Goal: Use online tool/utility: Use online tool/utility

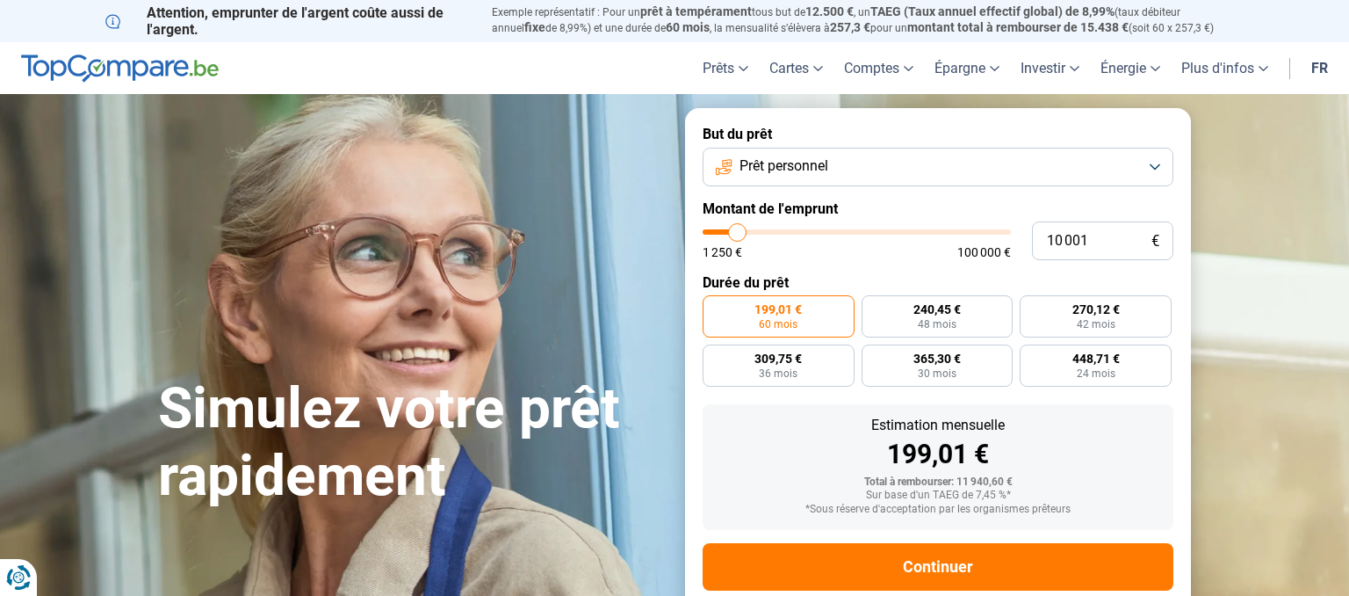
click at [842, 235] on div "1 250 € 100 000 €" at bounding box center [857, 243] width 308 height 29
type input "11 250"
type input "11250"
type input "11 500"
type input "11500"
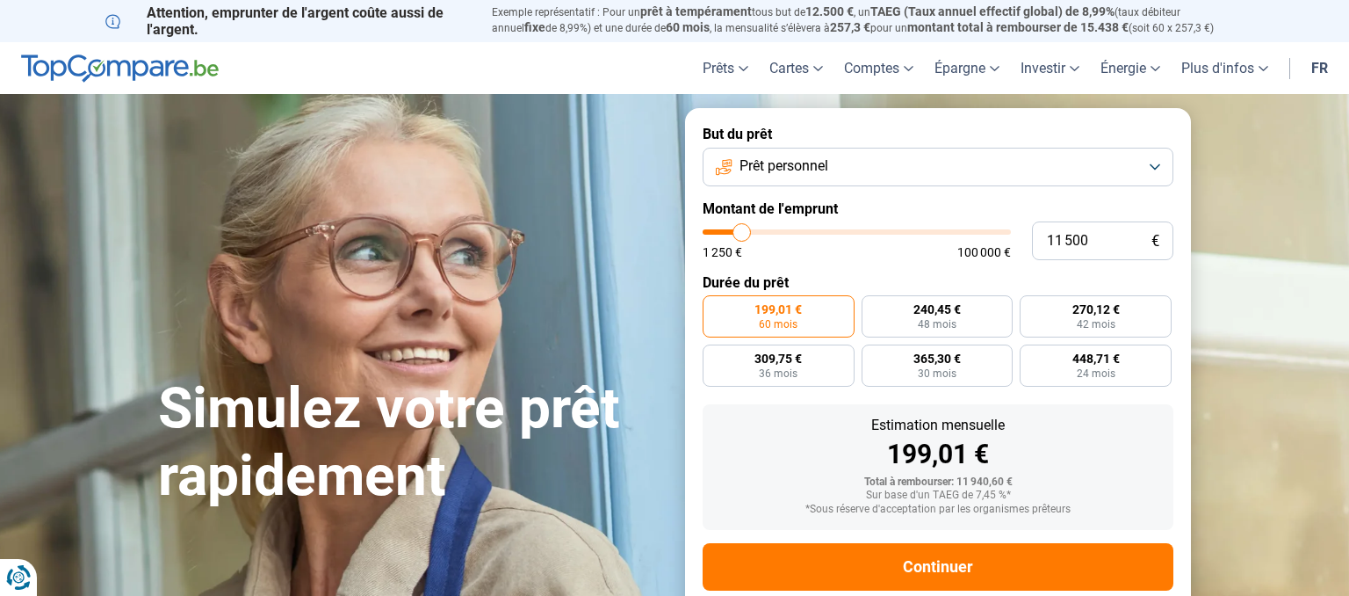
type input "11 750"
type input "11750"
type input "12 000"
type input "12000"
type input "12 500"
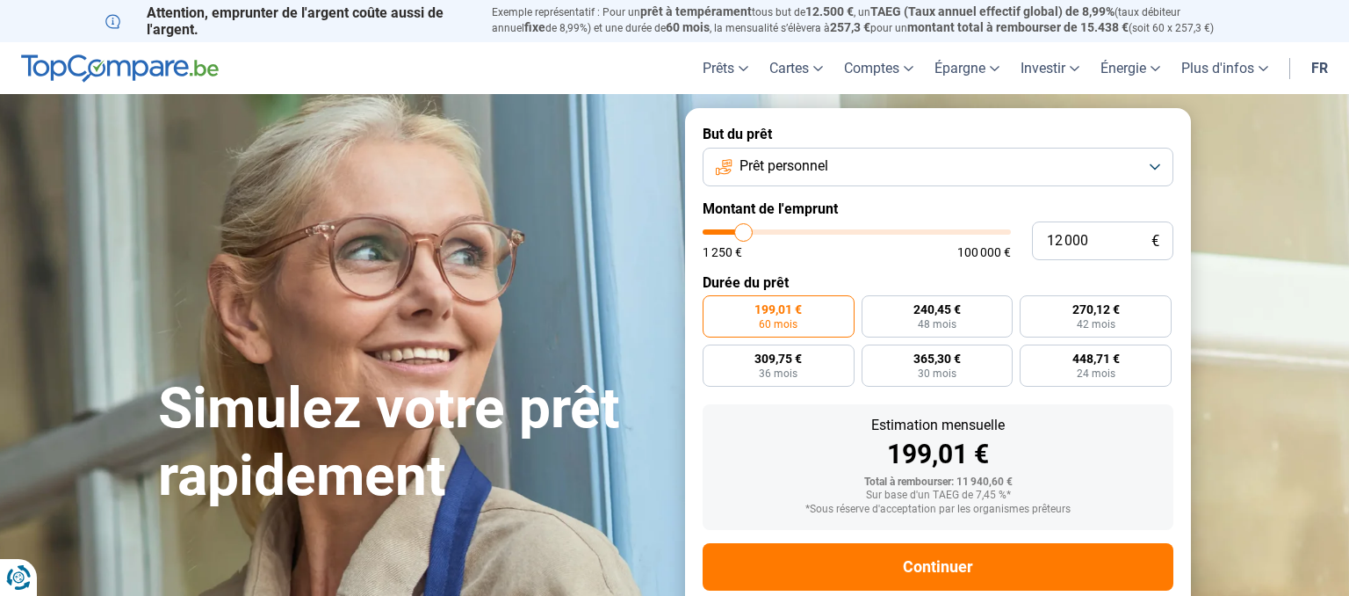
type input "12500"
type input "13 000"
type input "13000"
type input "13 500"
type input "13500"
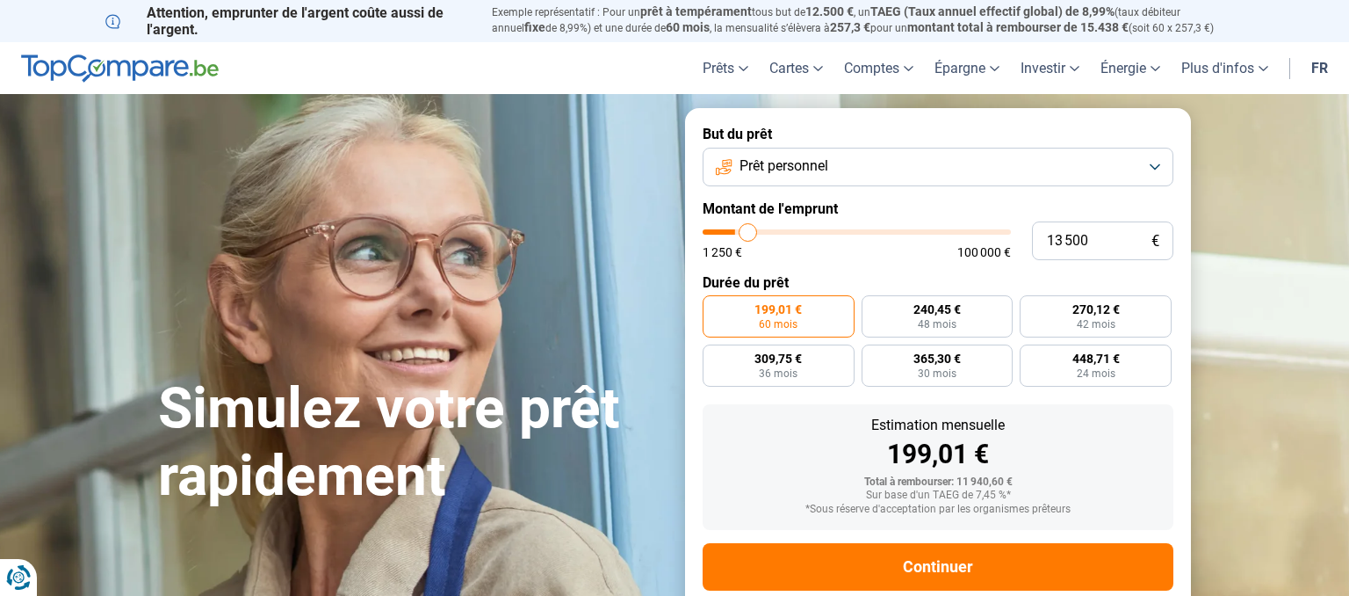
type input "14 000"
type input "14000"
type input "14 250"
type input "14250"
type input "14 500"
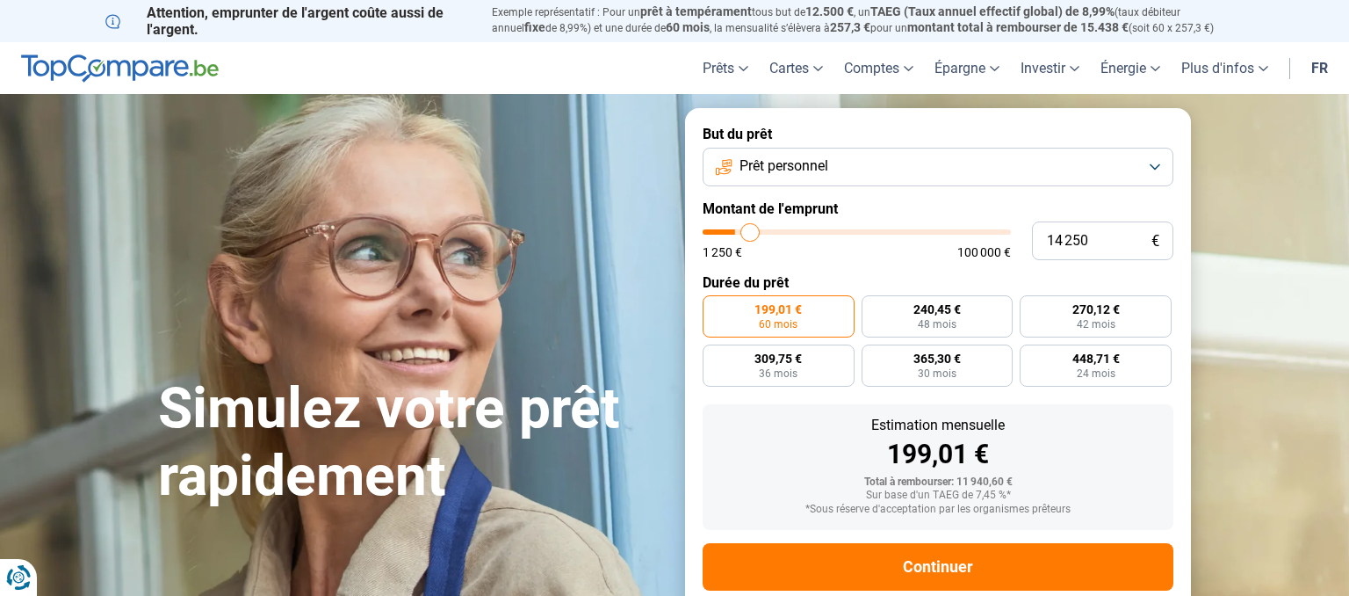
type input "14500"
type input "14 750"
type input "14750"
type input "15 000"
type input "15000"
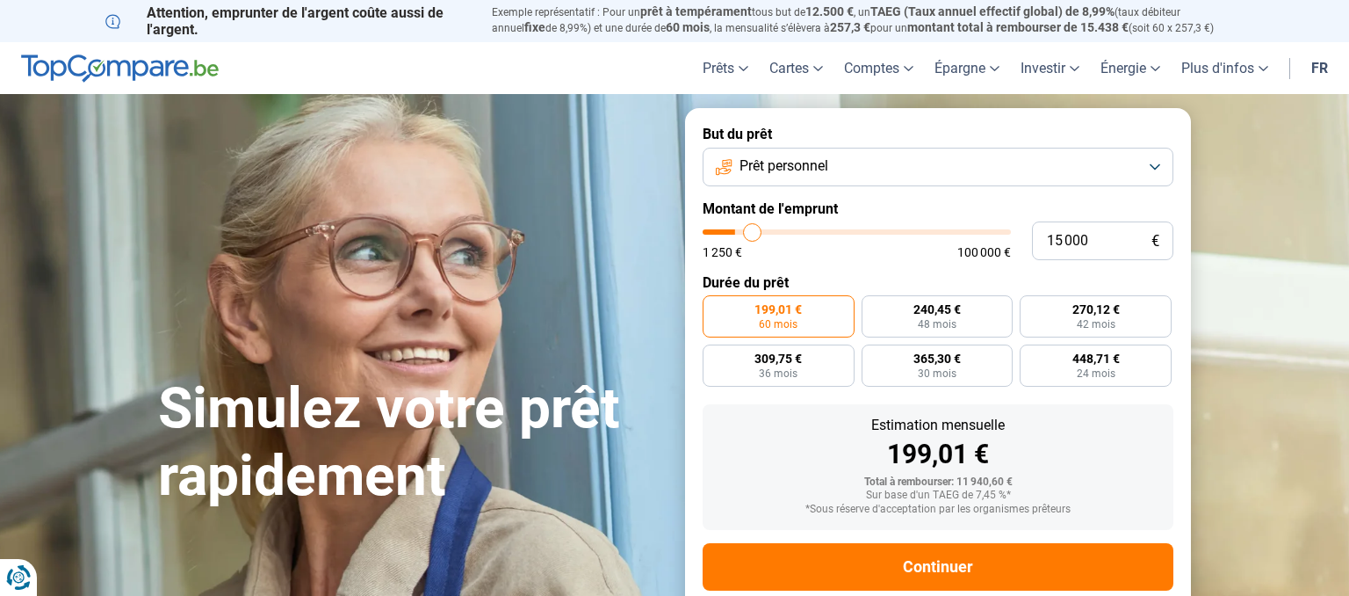
type input "15 250"
type input "15250"
type input "15 500"
type input "15500"
type input "15 750"
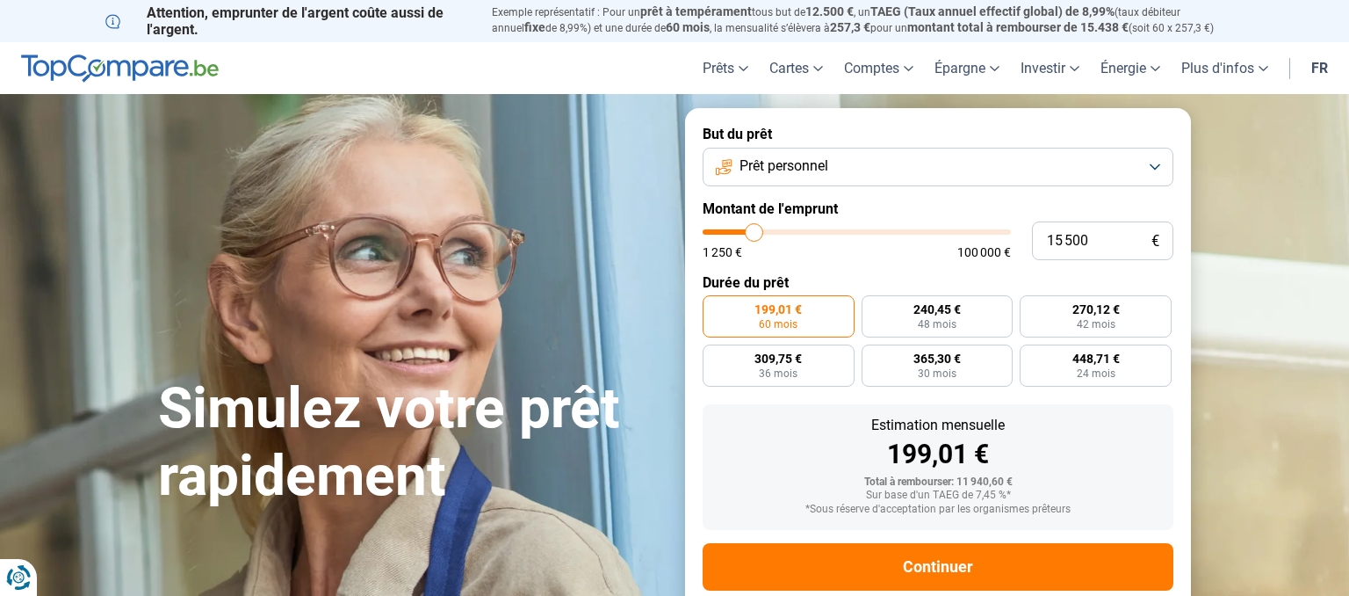
type input "15750"
type input "16 000"
type input "16000"
type input "16 250"
type input "16250"
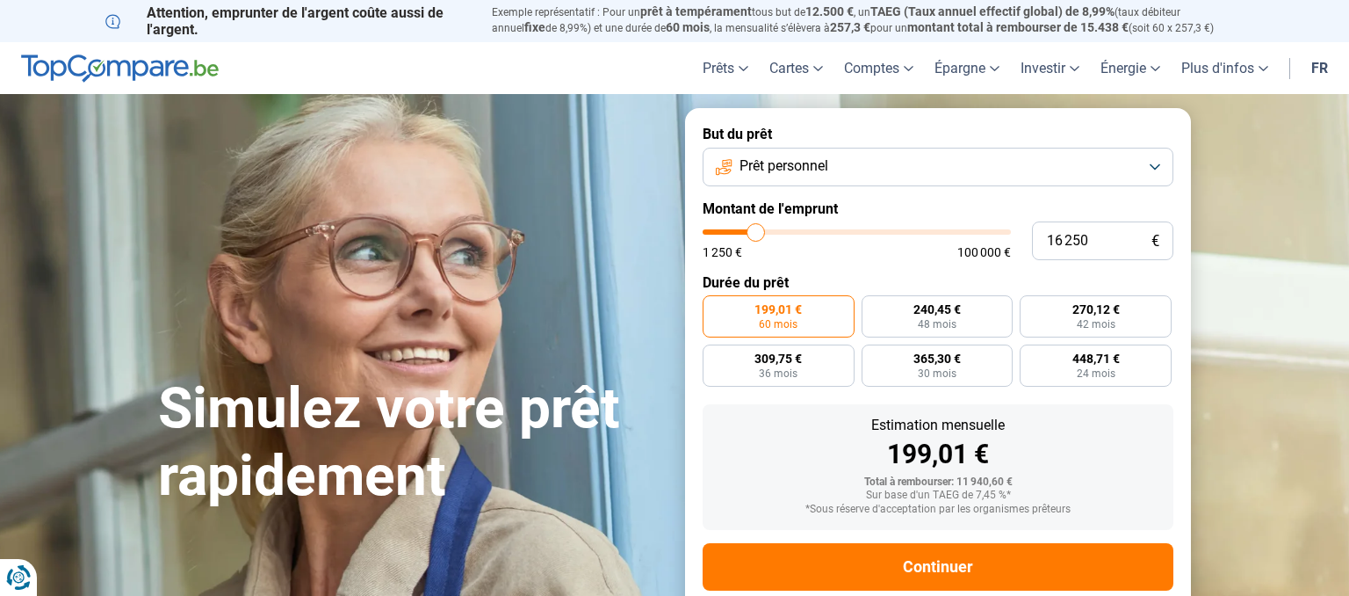
type input "16 750"
type input "16750"
type input "17 000"
type input "17000"
type input "17 250"
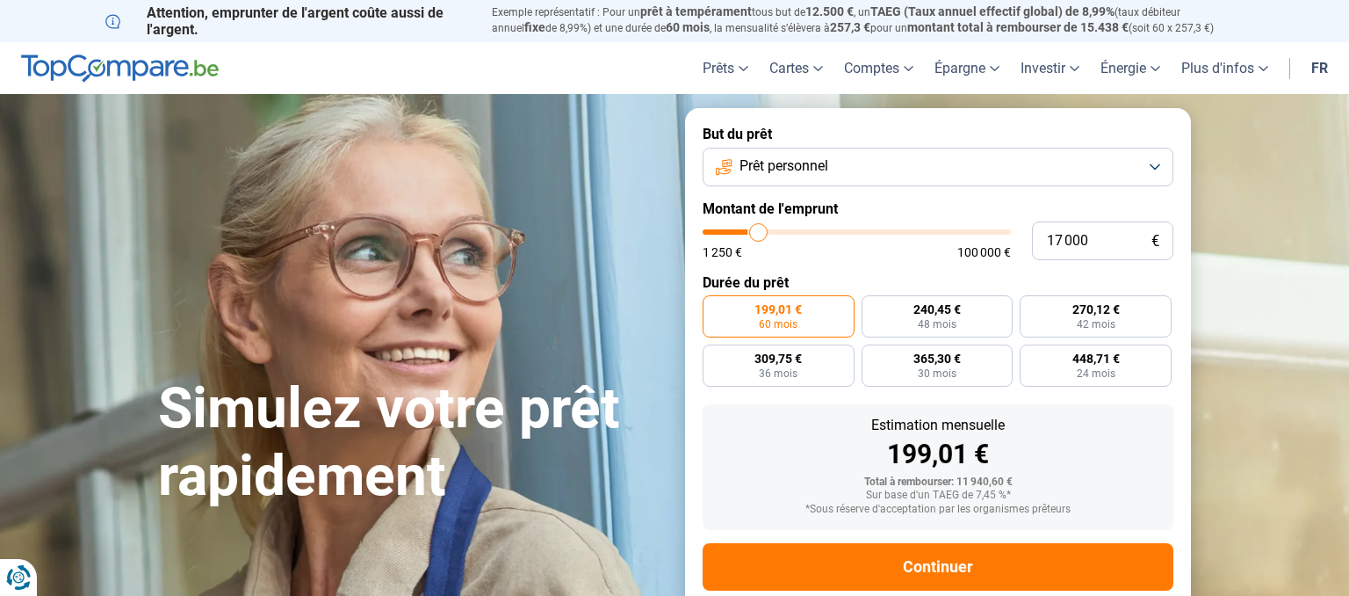
type input "17250"
type input "17 750"
type input "17750"
type input "18 000"
type input "18000"
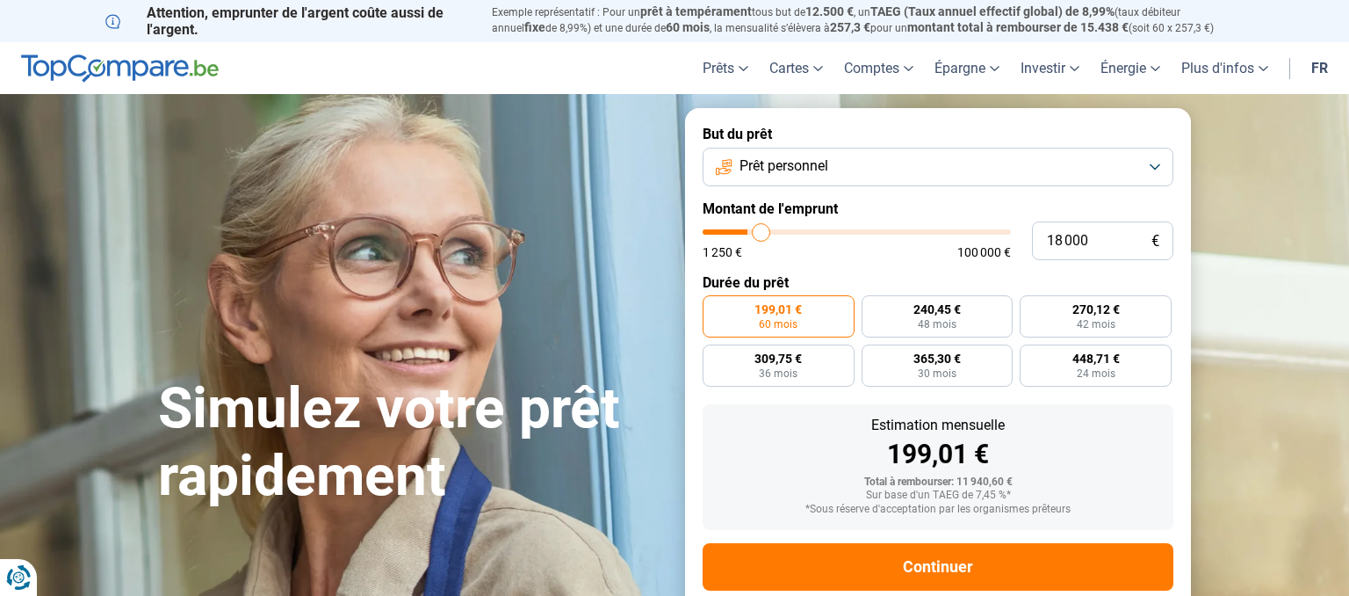
type input "18 250"
type input "18250"
type input "18 500"
type input "18500"
type input "18 750"
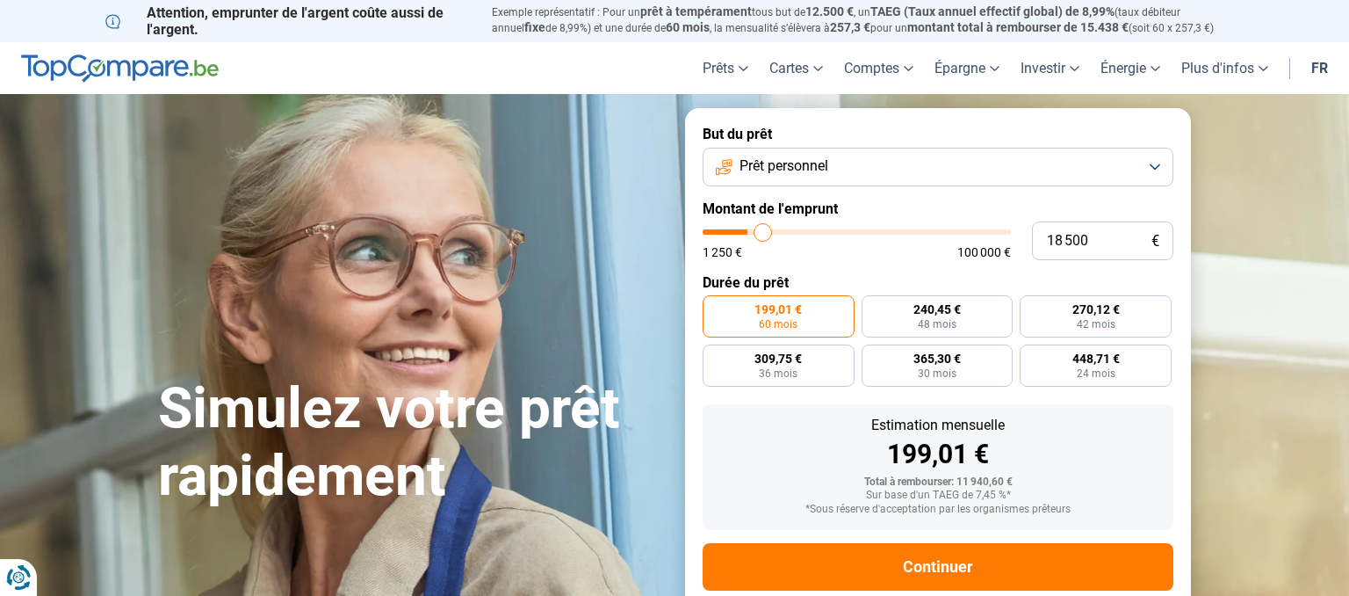
type input "18750"
type input "19 000"
type input "19000"
type input "19 250"
type input "19250"
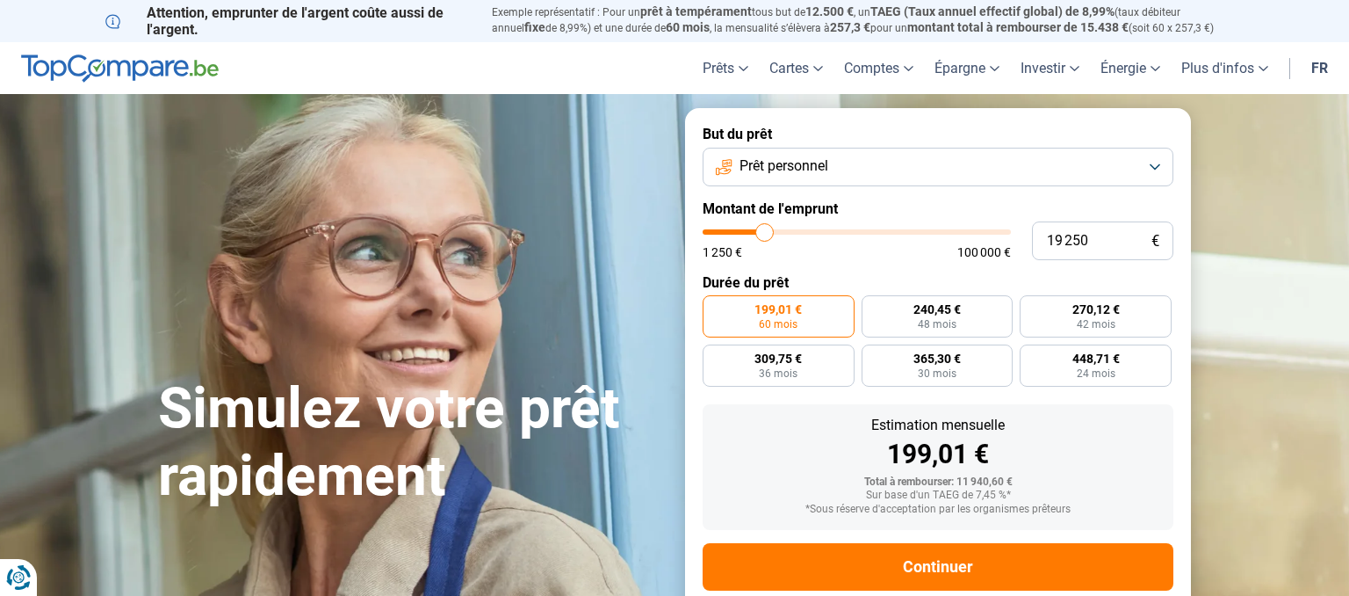
type input "19 500"
type input "19500"
type input "20 000"
type input "20000"
type input "20 500"
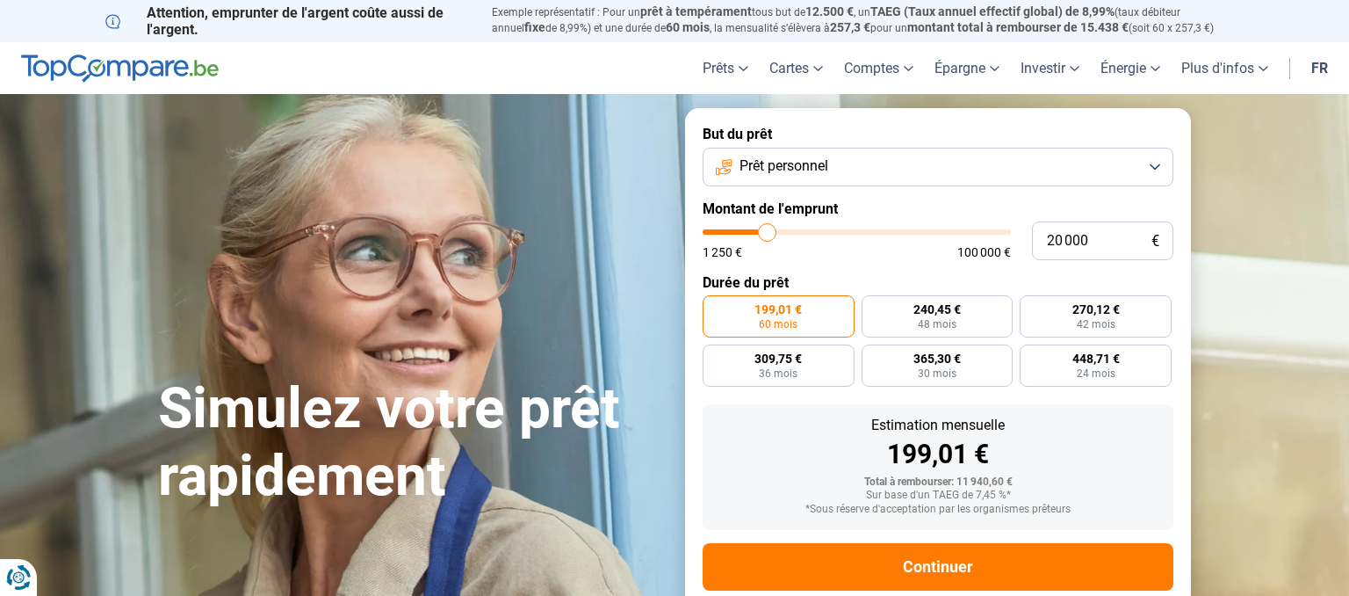
type input "20500"
type input "21 250"
type input "21250"
type input "21 500"
type input "21500"
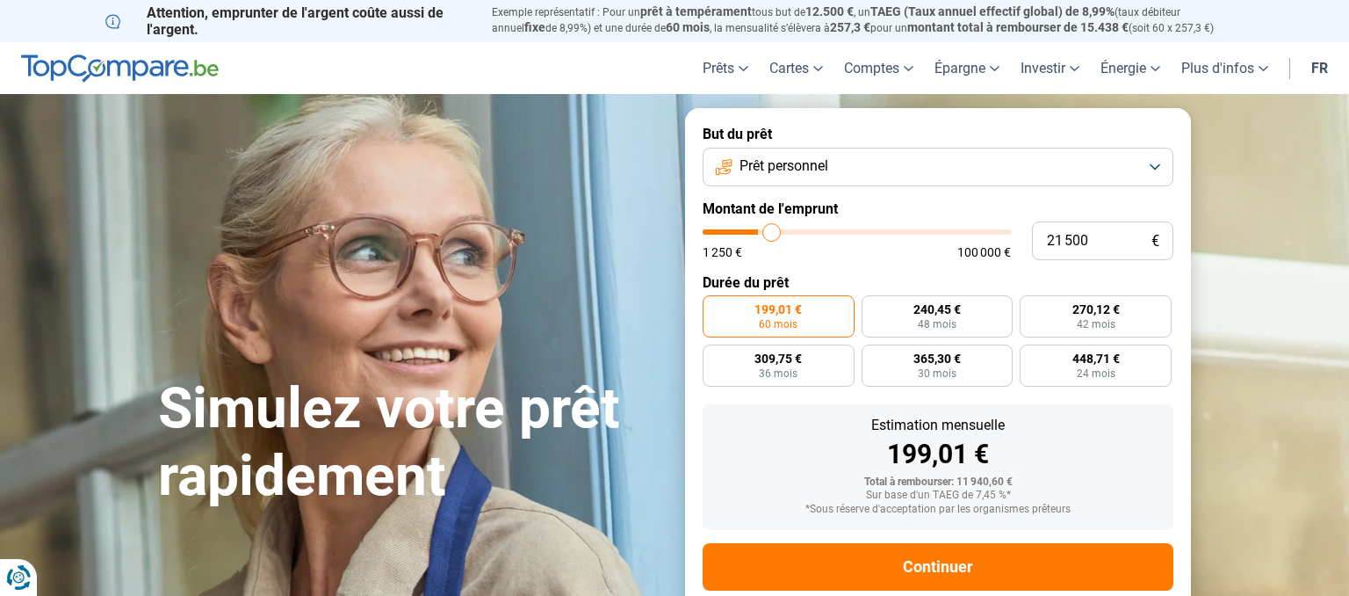
type input "22 000"
type input "22000"
type input "22 250"
type input "22250"
type input "22 500"
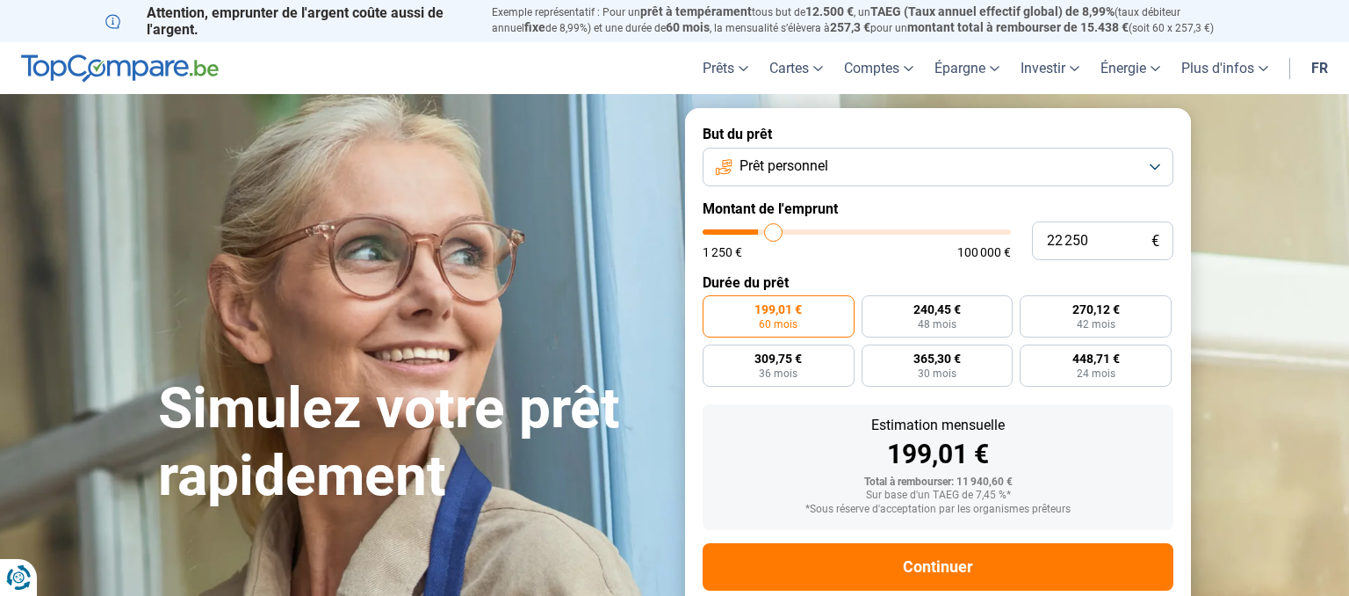
type input "22500"
type input "22 750"
type input "22750"
type input "23 000"
type input "23000"
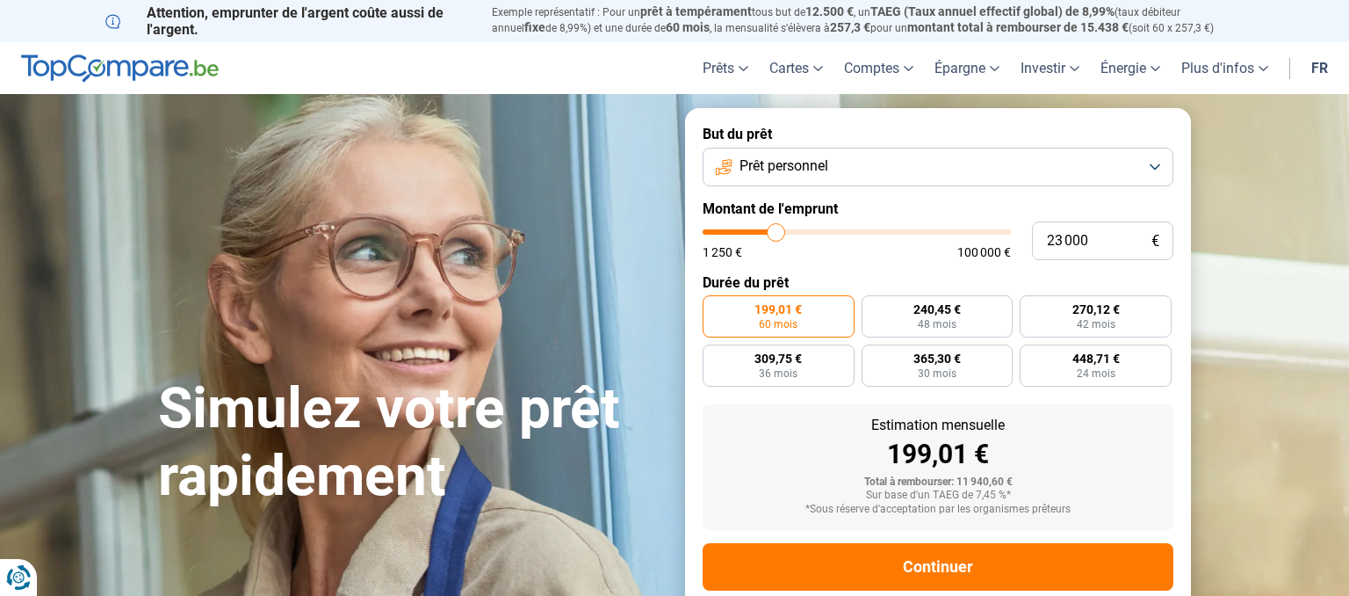
type input "23 250"
type input "23250"
type input "23 750"
type input "23750"
type input "24 000"
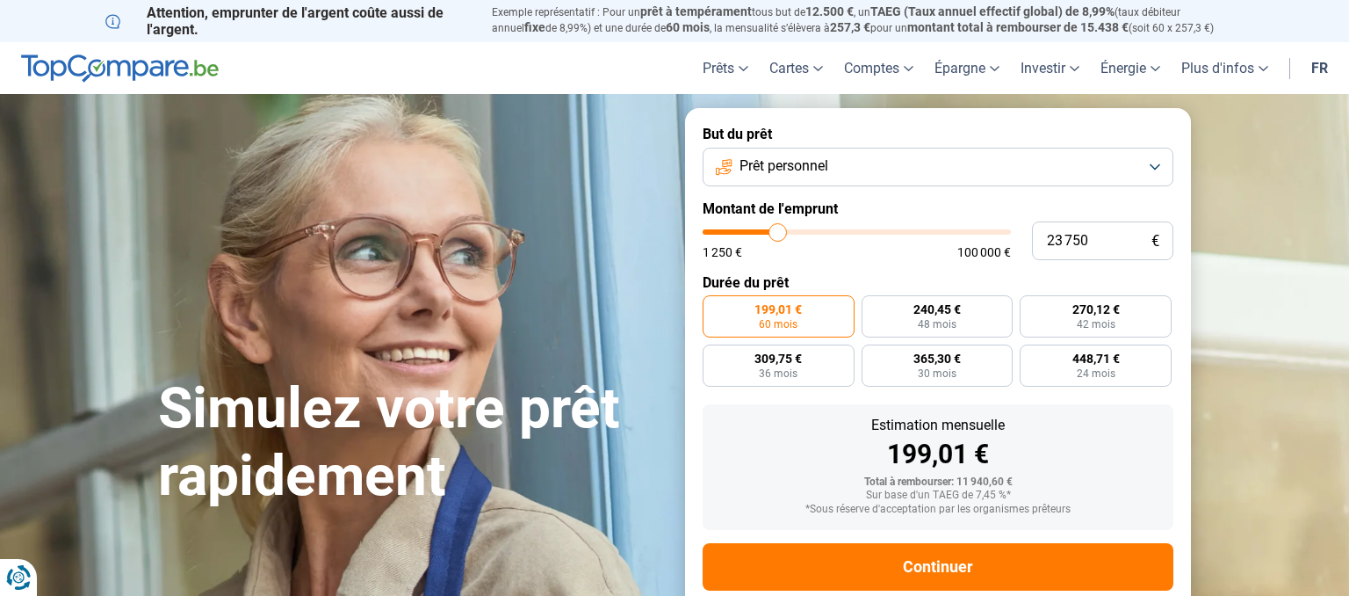
type input "24000"
type input "24 250"
type input "24250"
type input "24 500"
type input "24500"
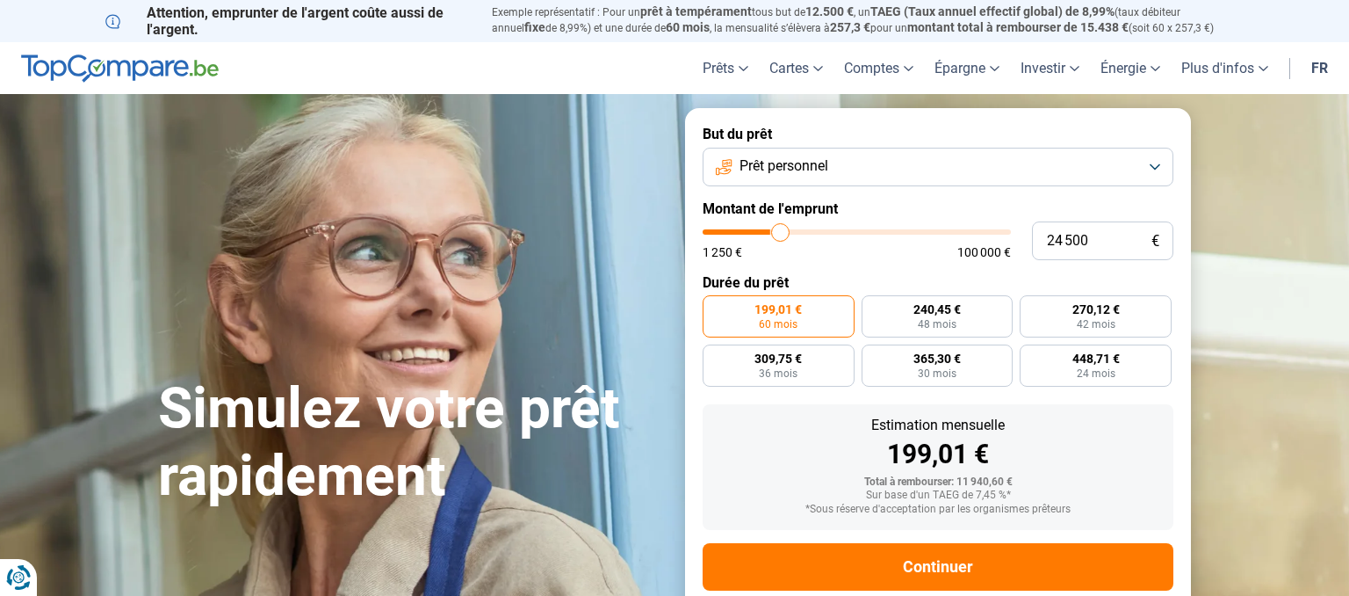
type input "24 750"
type input "24750"
type input "25 000"
type input "25000"
type input "25 250"
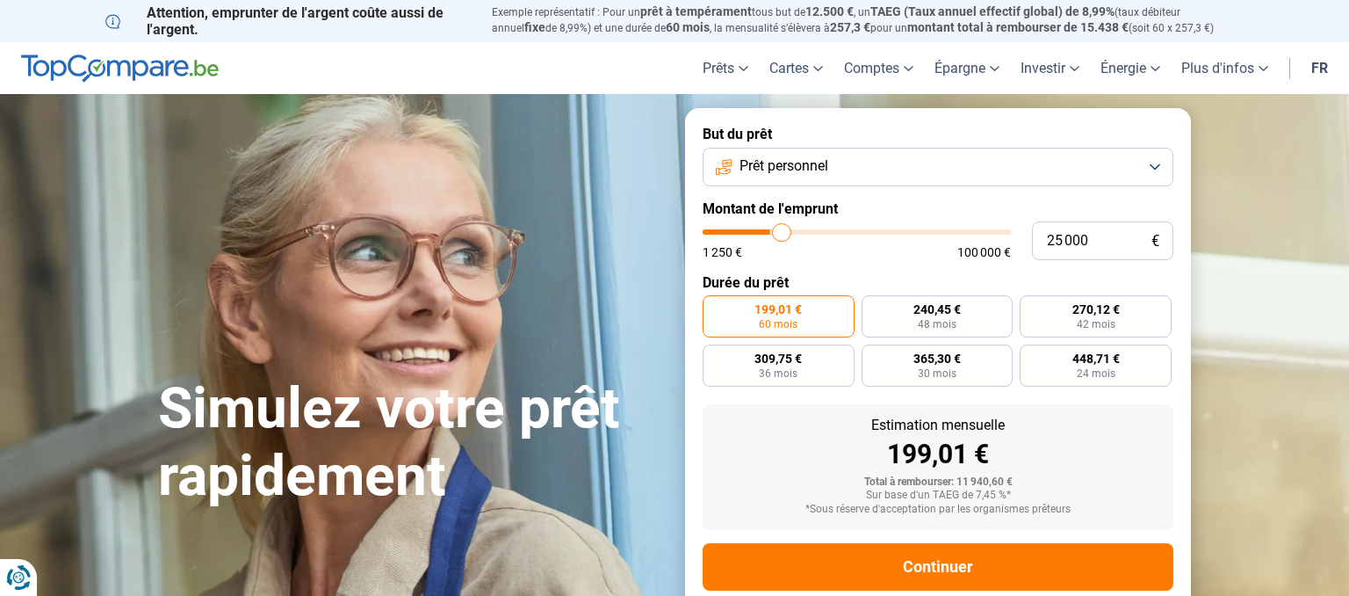
type input "25250"
type input "25 500"
type input "25500"
type input "26 000"
type input "26000"
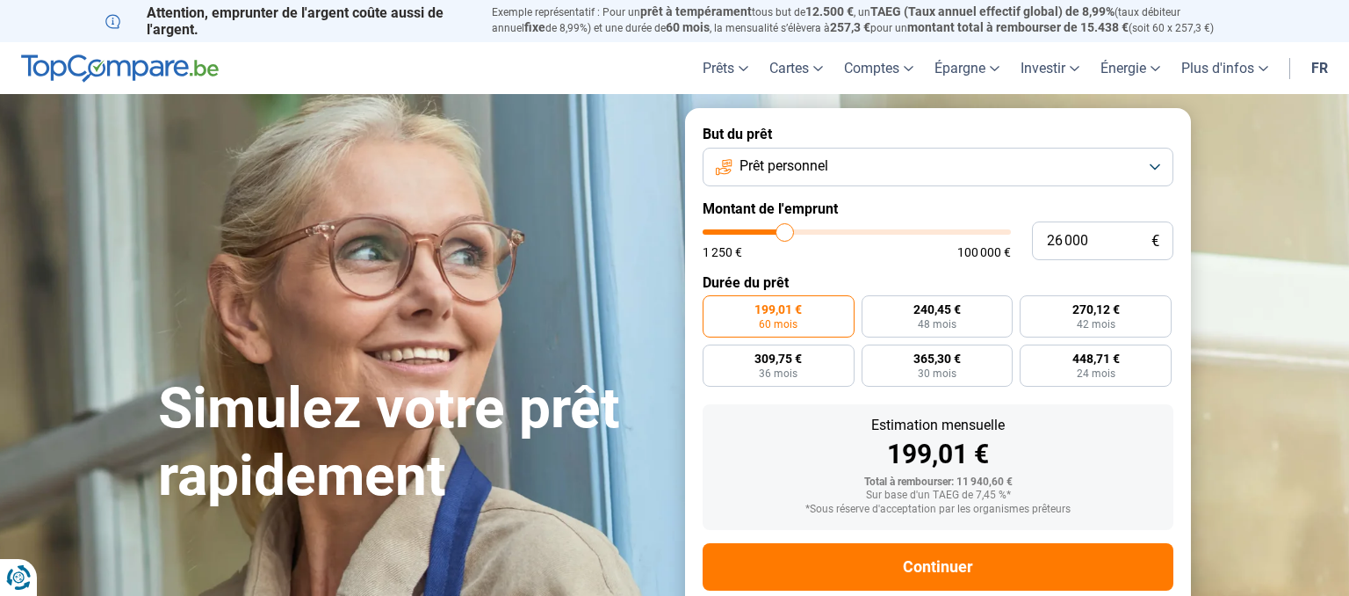
type input "26 250"
type input "26250"
type input "26 750"
type input "26750"
type input "27 000"
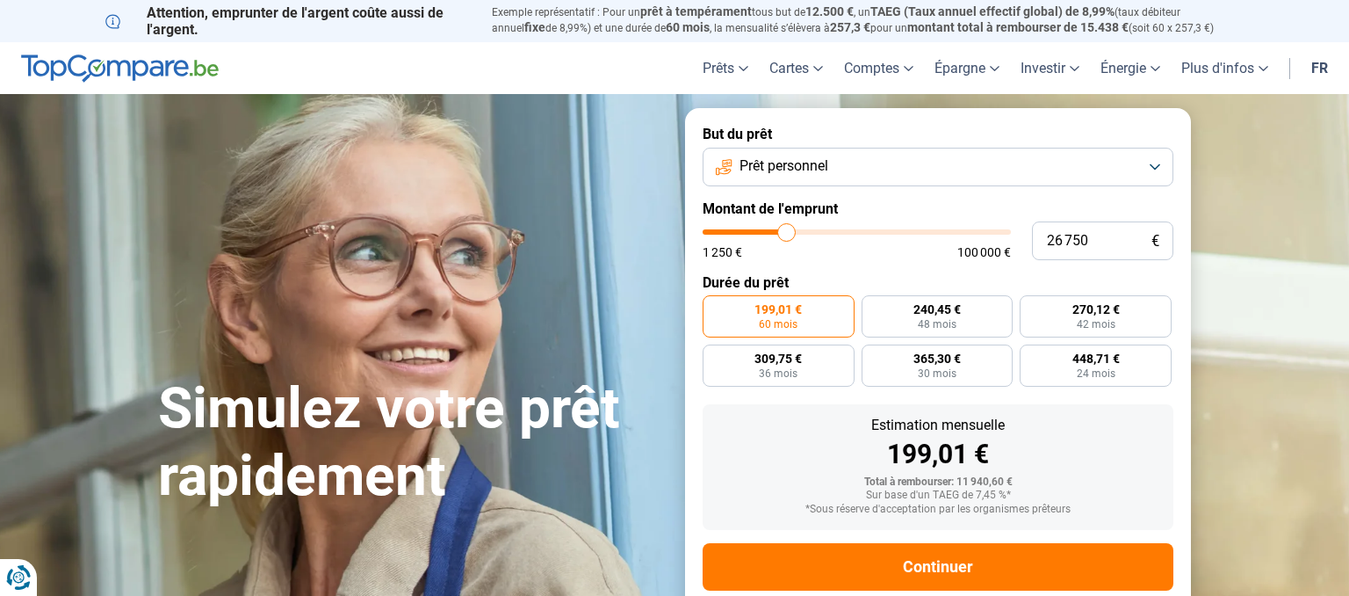
type input "27000"
type input "27 250"
type input "27250"
type input "27 500"
type input "27500"
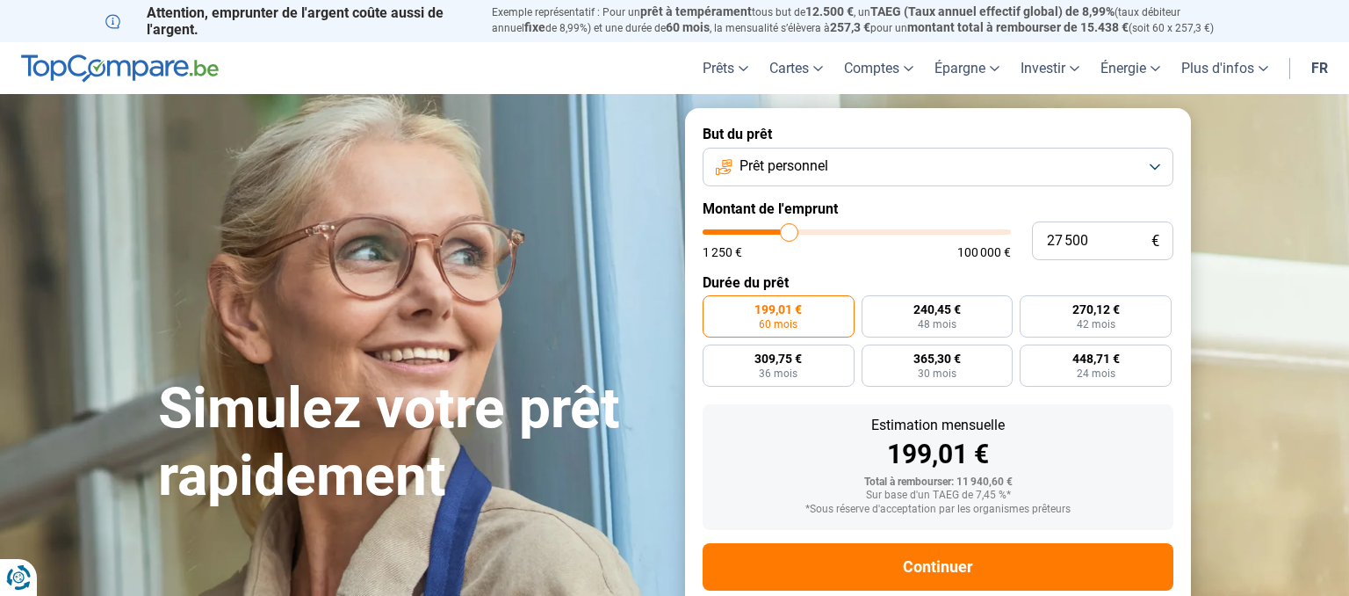
type input "27 750"
type input "27750"
type input "28 000"
type input "28000"
type input "28 500"
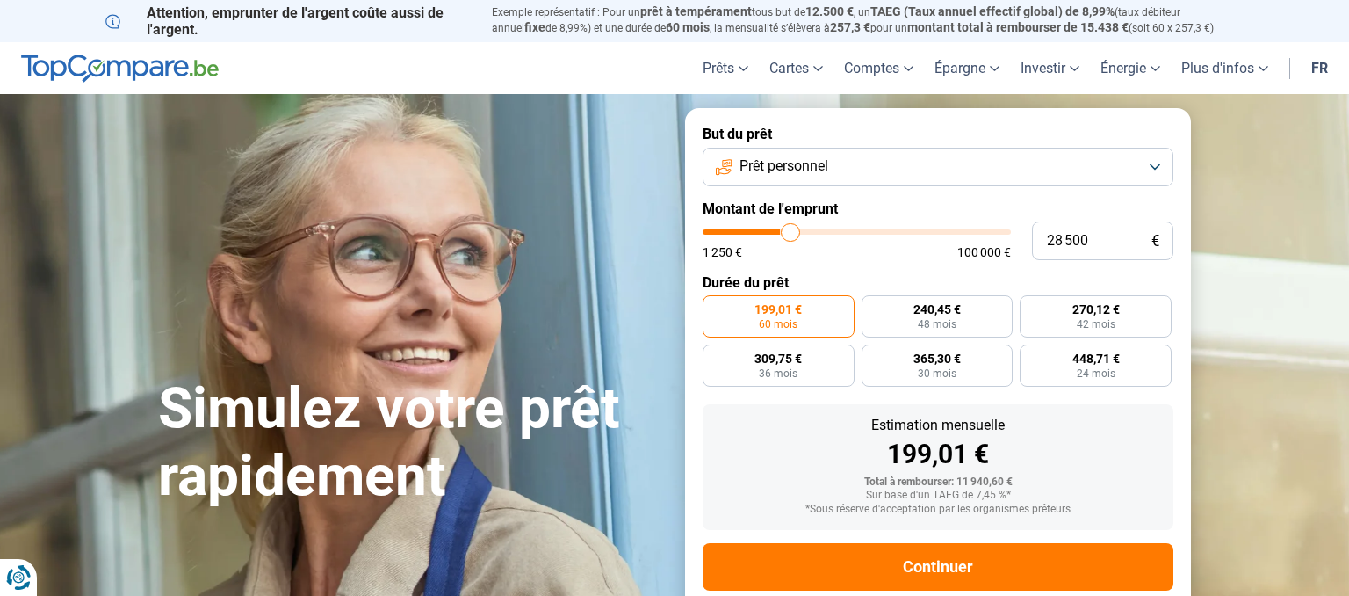
type input "28500"
type input "28 750"
type input "28750"
type input "29 000"
type input "29000"
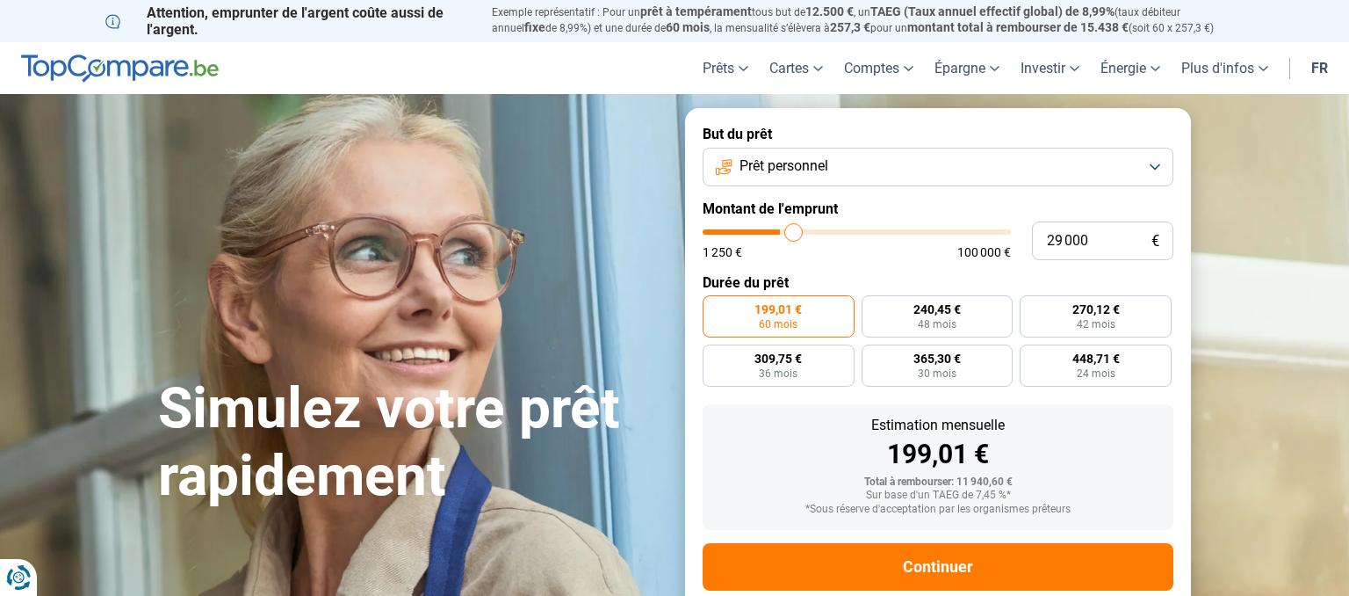
type input "29 500"
type input "29500"
type input "30 000"
type input "30000"
type input "30 250"
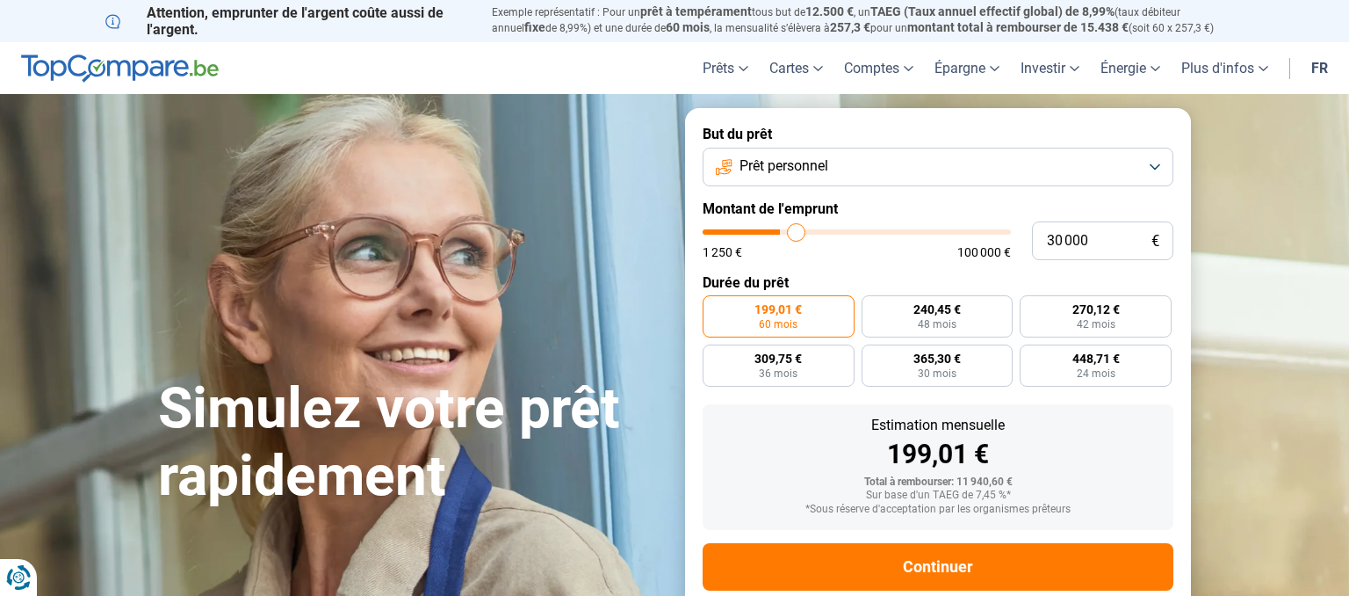
type input "30250"
type input "30 750"
type input "30750"
type input "31 250"
type input "31250"
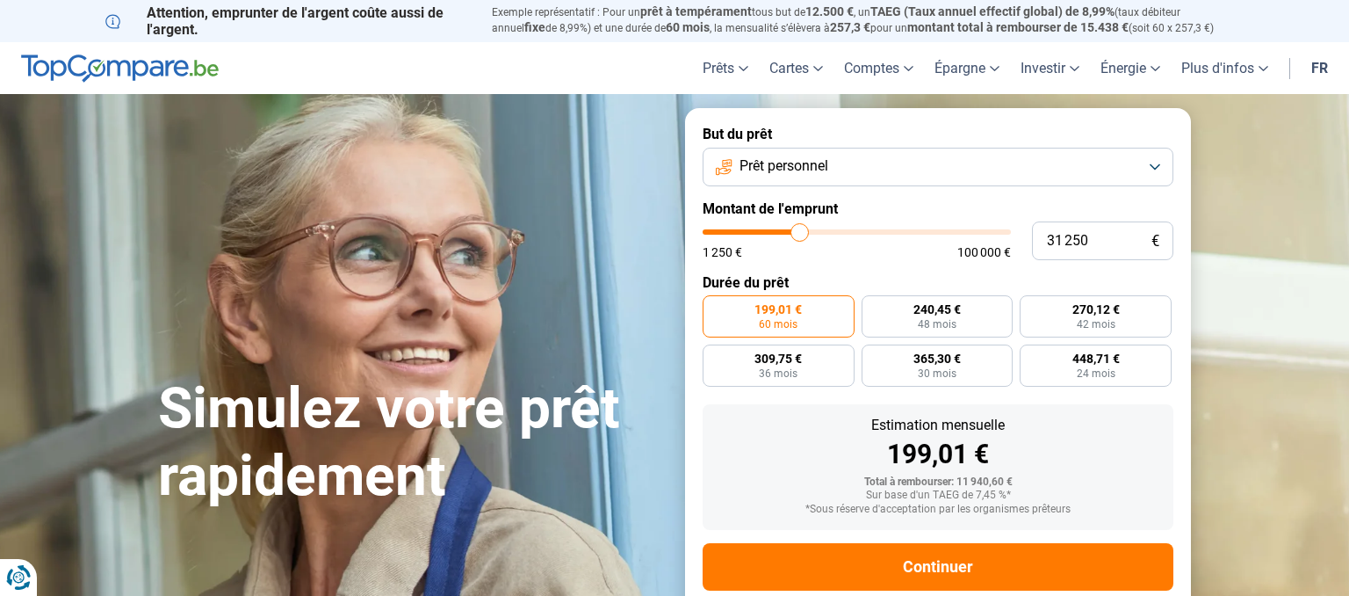
type input "32 000"
type input "32000"
type input "32 500"
type input "32500"
type input "33 250"
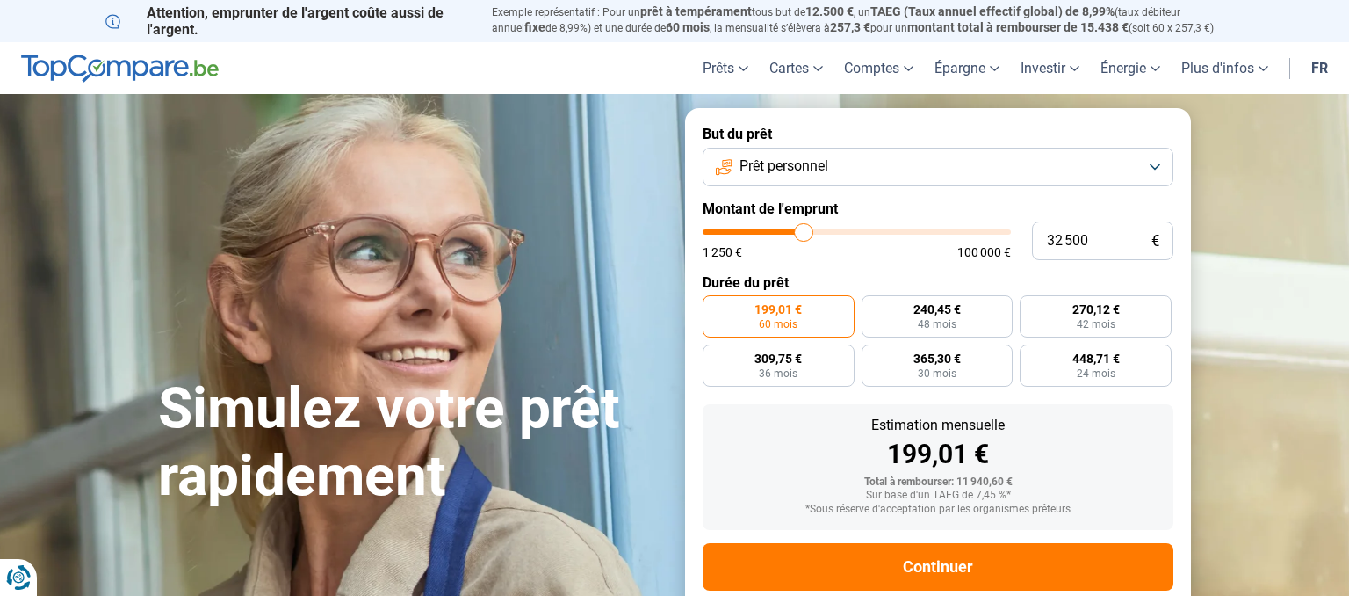
type input "33250"
type input "33 750"
type input "33750"
type input "34 500"
type input "34500"
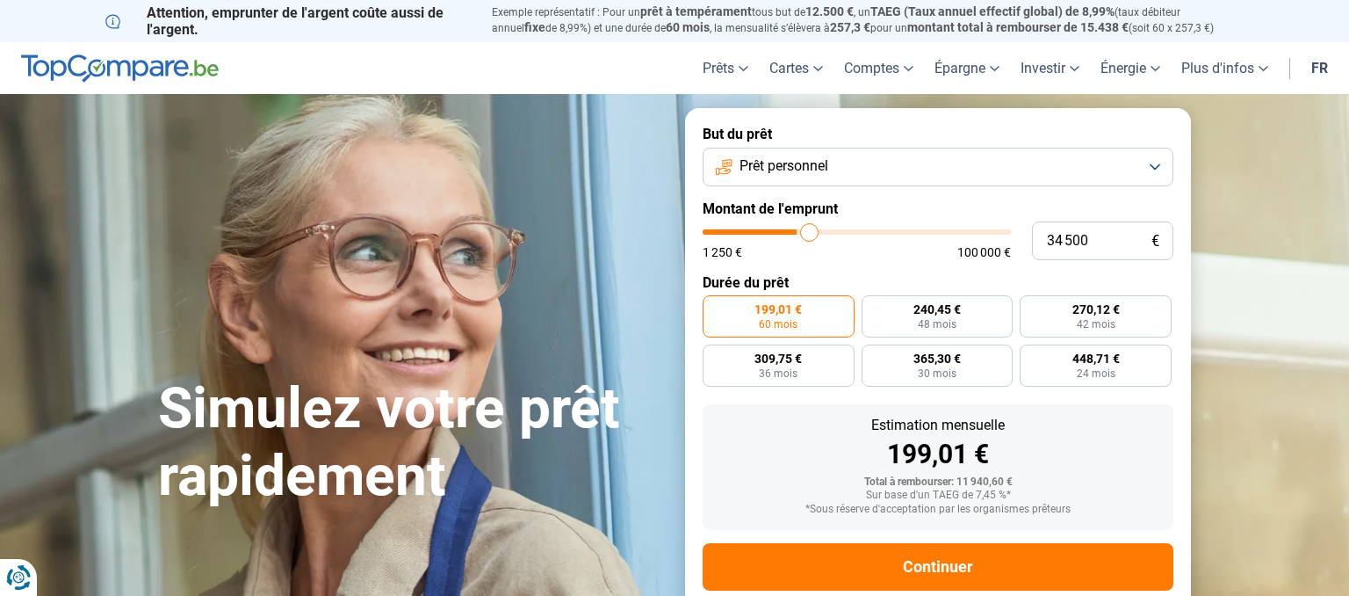
type input "34 750"
type input "34750"
type input "35 000"
type input "35000"
type input "35 250"
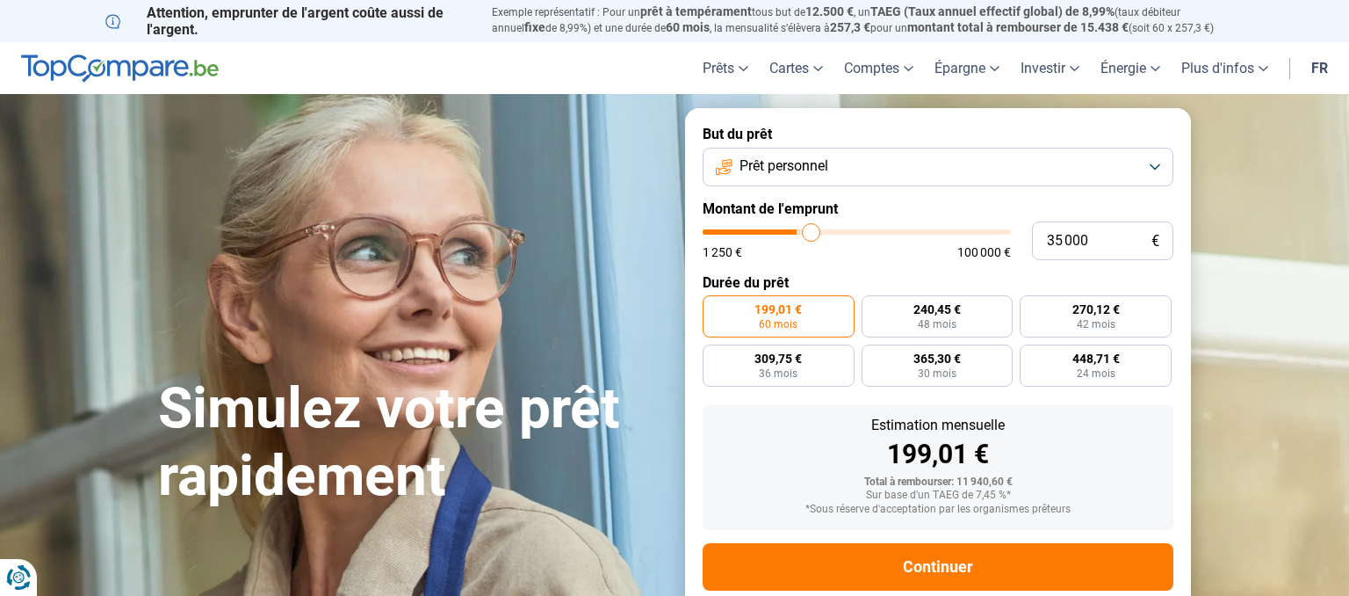
type input "35250"
type input "35 500"
type input "35500"
type input "35 750"
drag, startPoint x: 742, startPoint y: 230, endPoint x: 813, endPoint y: 233, distance: 71.2
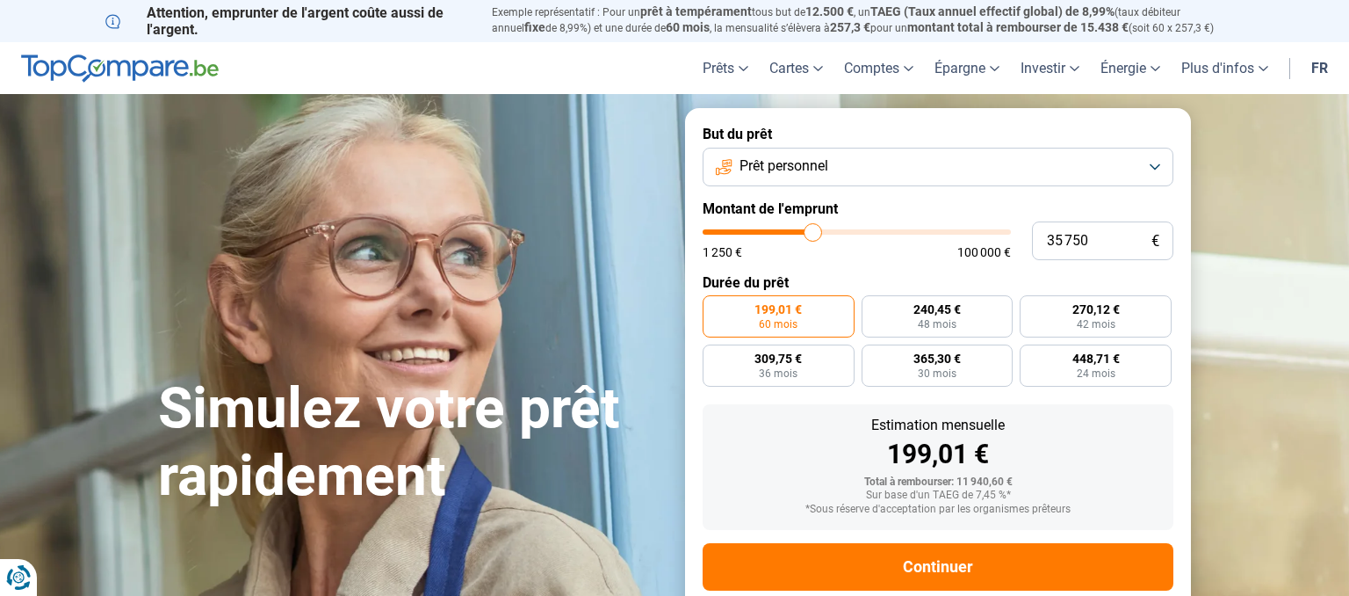
type input "35750"
click at [813, 233] on input "range" at bounding box center [857, 231] width 308 height 5
radio input "false"
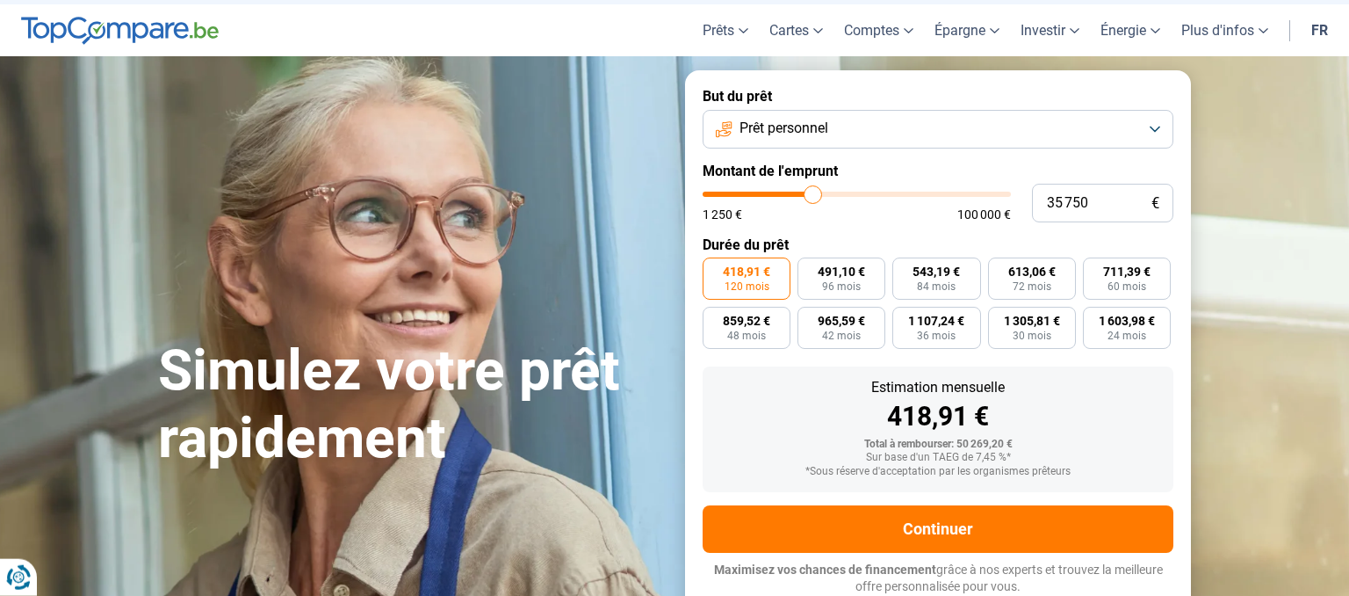
scroll to position [39, 0]
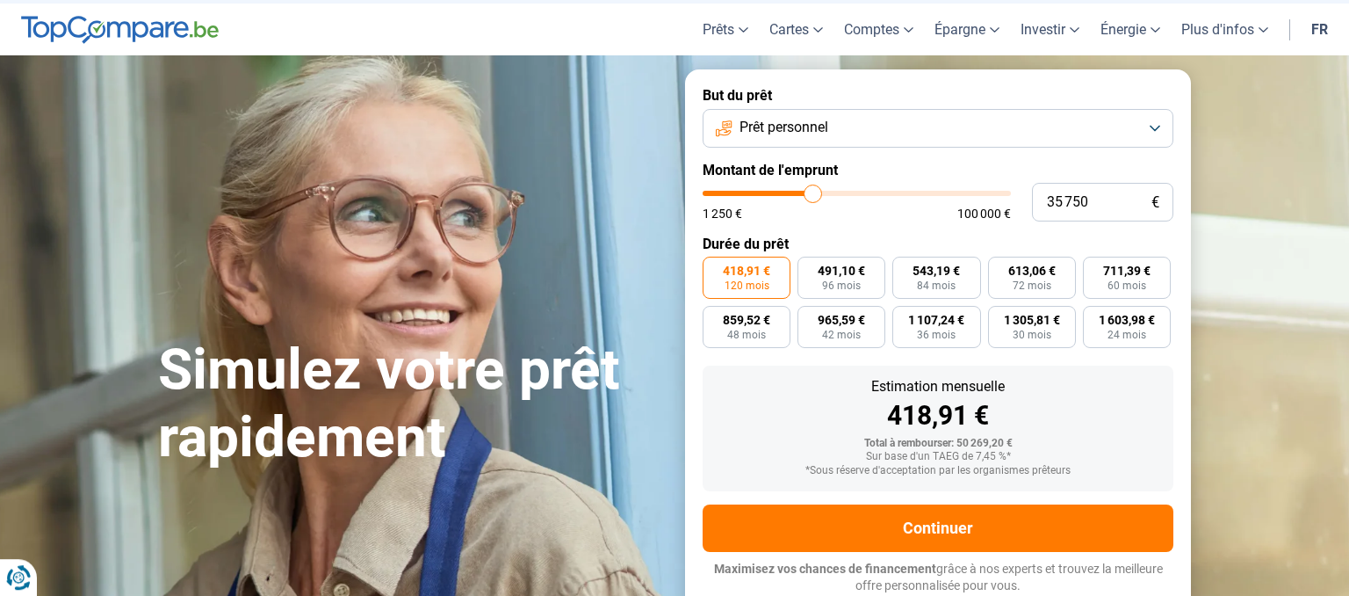
type input "36 000"
type input "36000"
type input "36 250"
type input "36250"
type input "36 500"
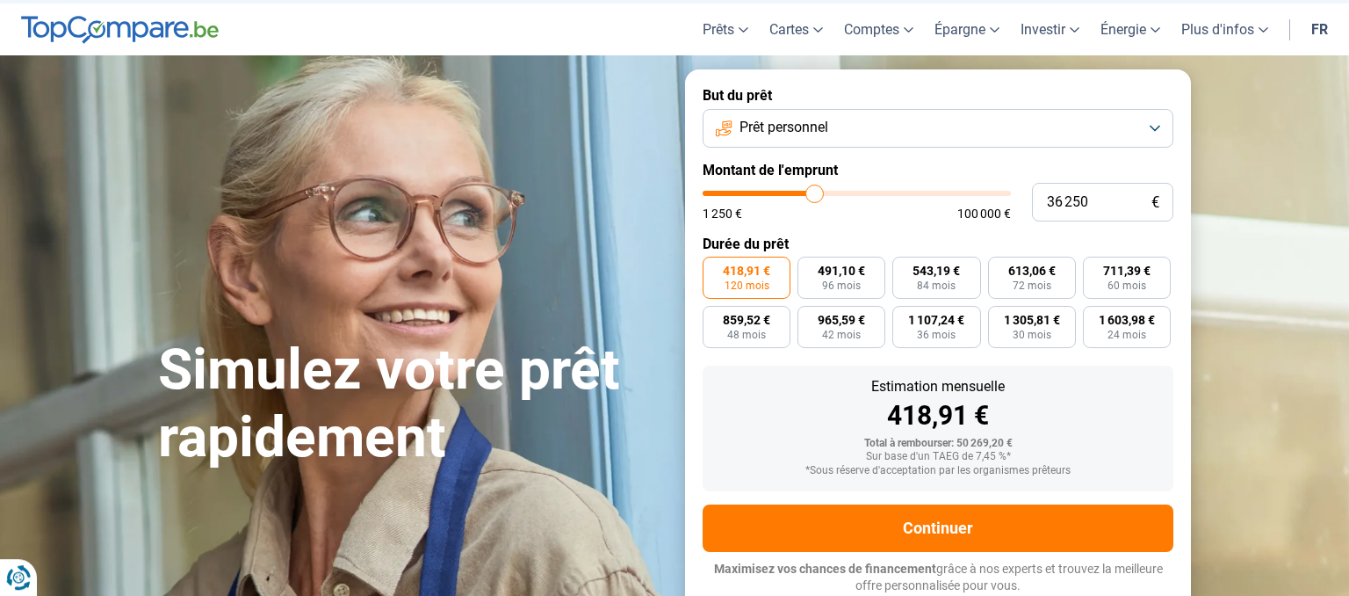
type input "36500"
type input "36 750"
type input "36750"
type input "37 000"
type input "37000"
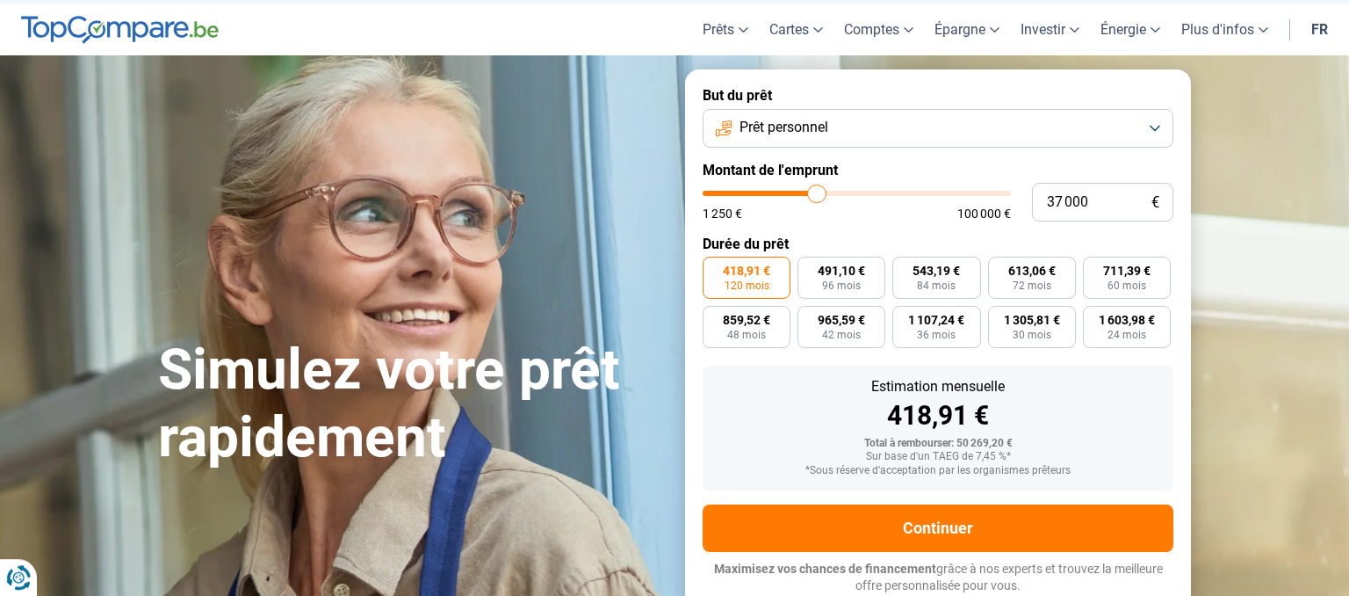
type input "37 500"
type input "37500"
type input "37 750"
type input "37750"
type input "38 000"
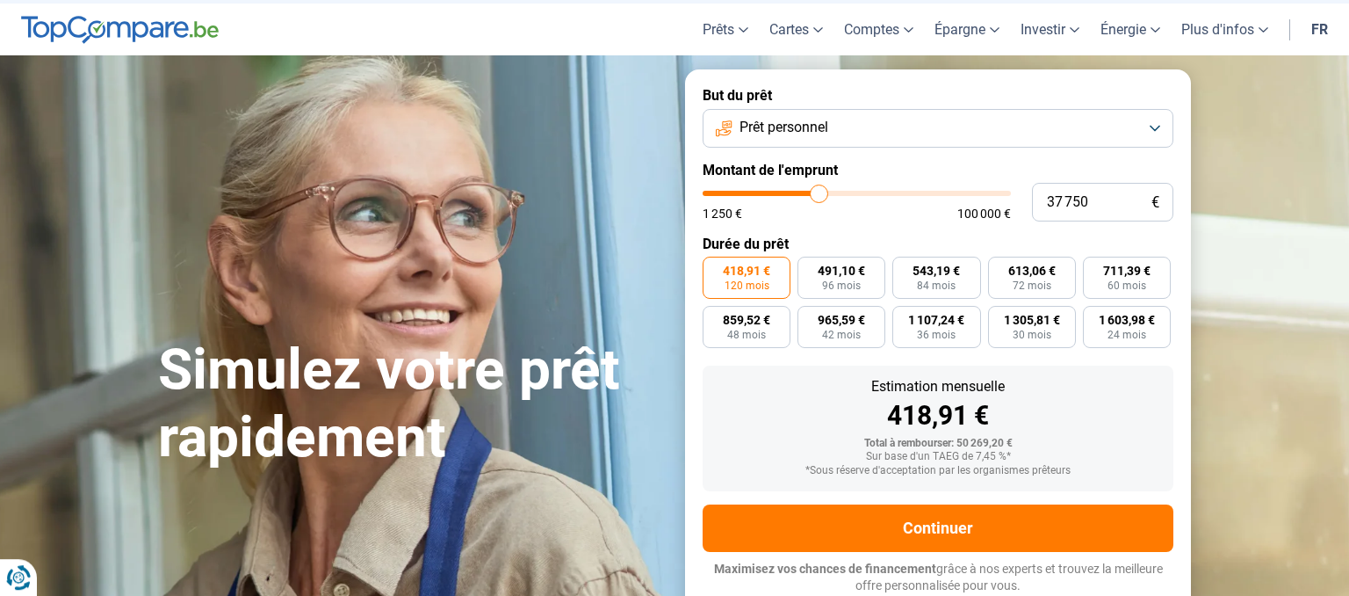
type input "38000"
type input "38 250"
type input "38250"
type input "38 000"
type input "38000"
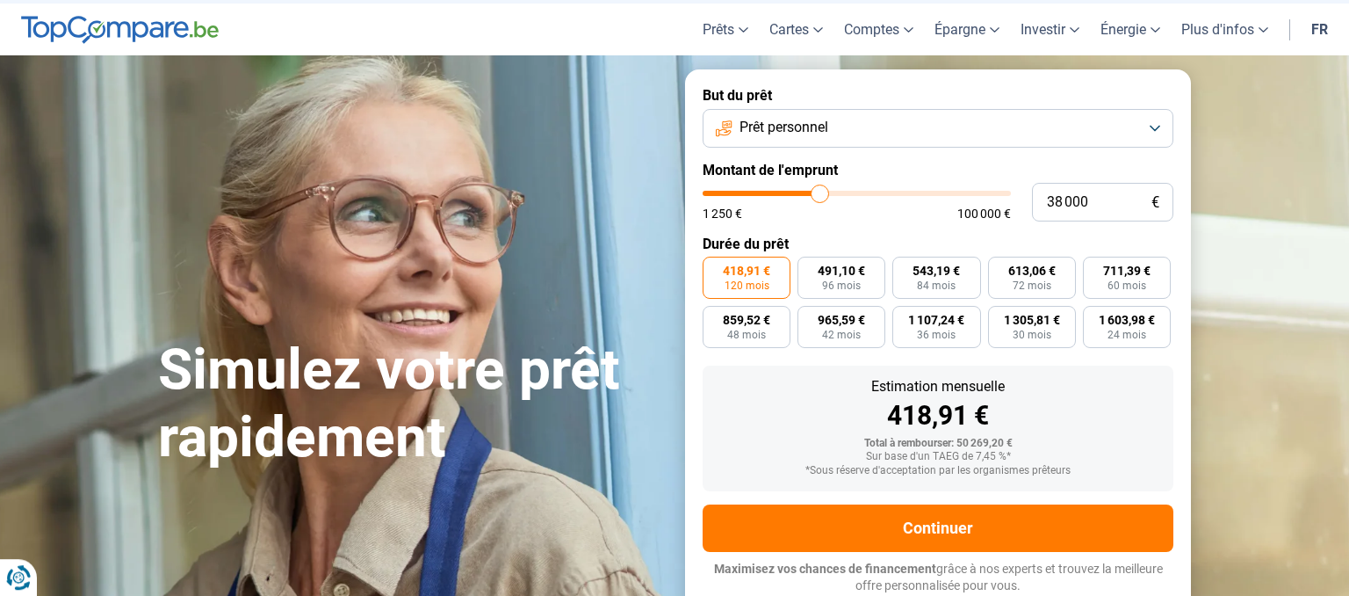
type input "37 750"
type input "37750"
type input "37 250"
type input "37250"
type input "37 000"
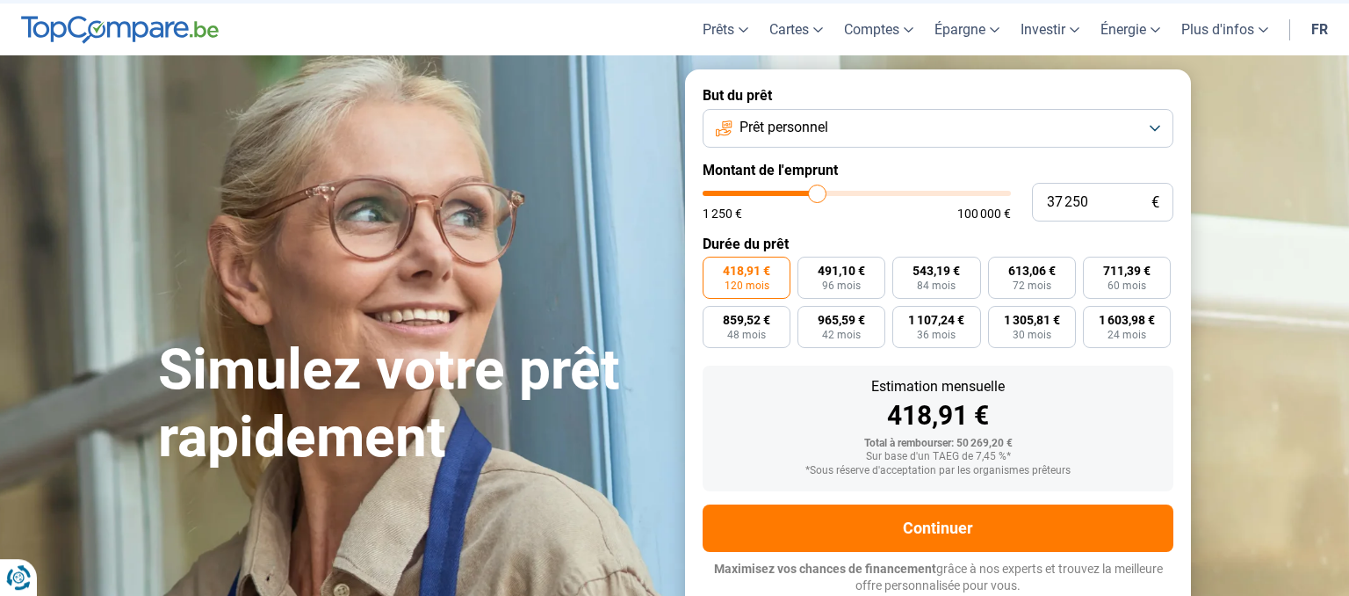
type input "37000"
type input "36 500"
type input "36500"
type input "36 000"
type input "36000"
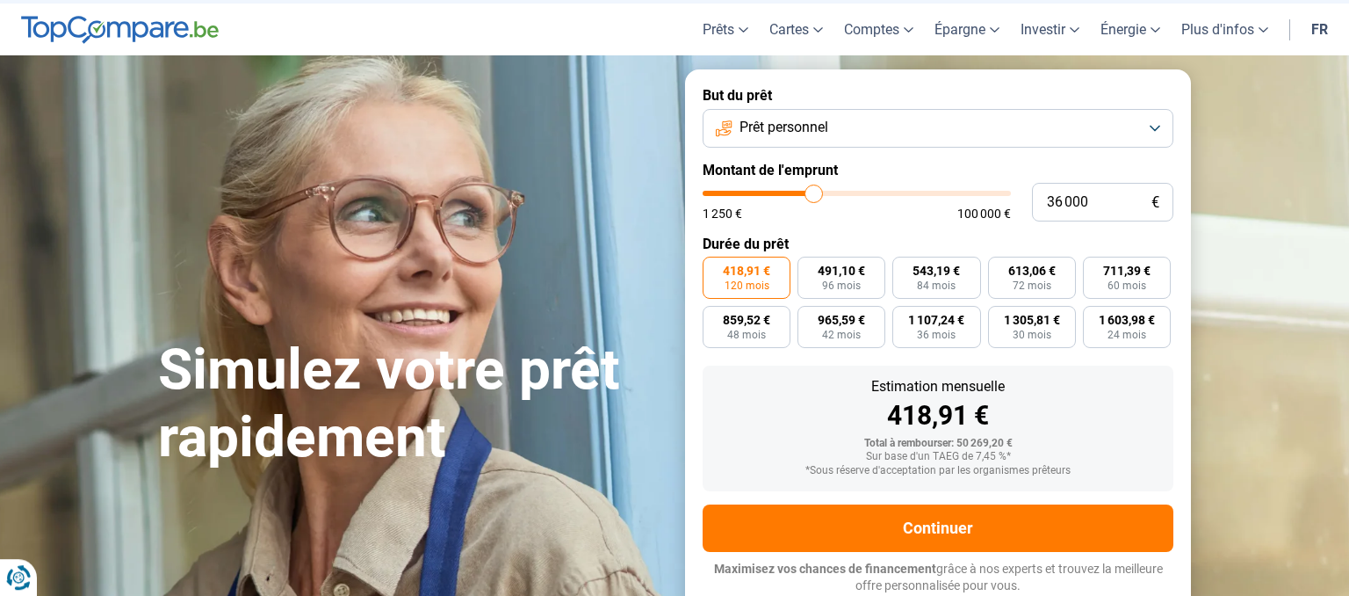
type input "35 750"
type input "35750"
type input "35 250"
type input "35250"
type input "34 750"
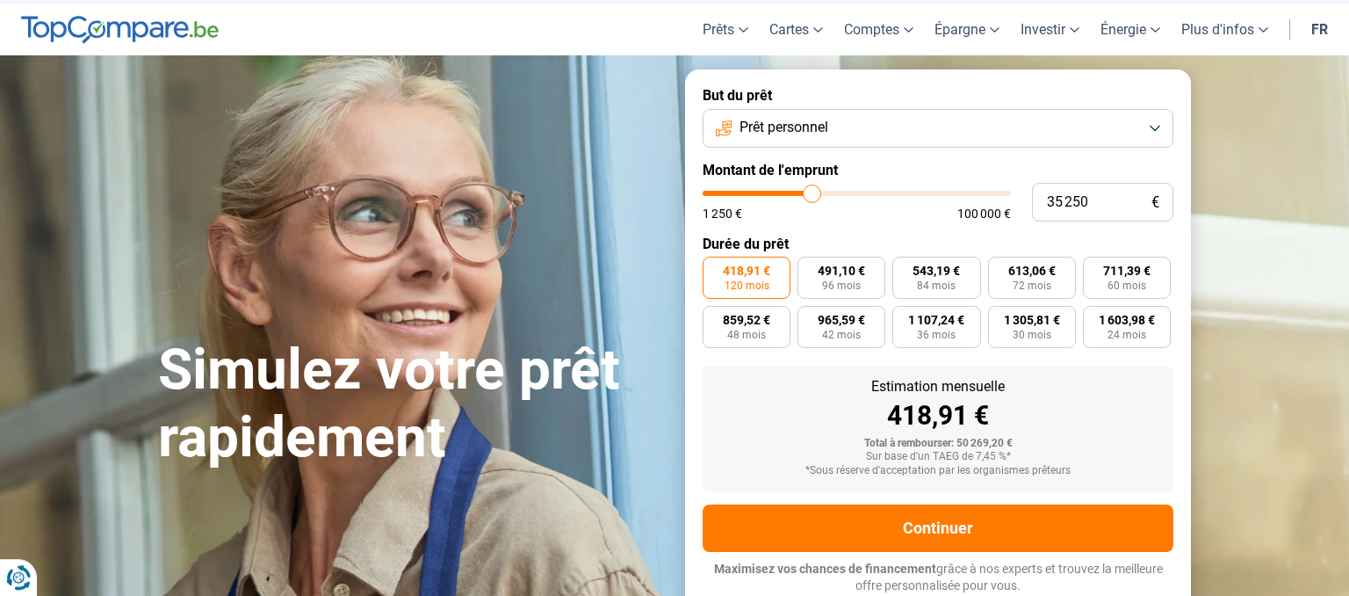
type input "34750"
type input "34 250"
type input "34250"
type input "34 000"
type input "34000"
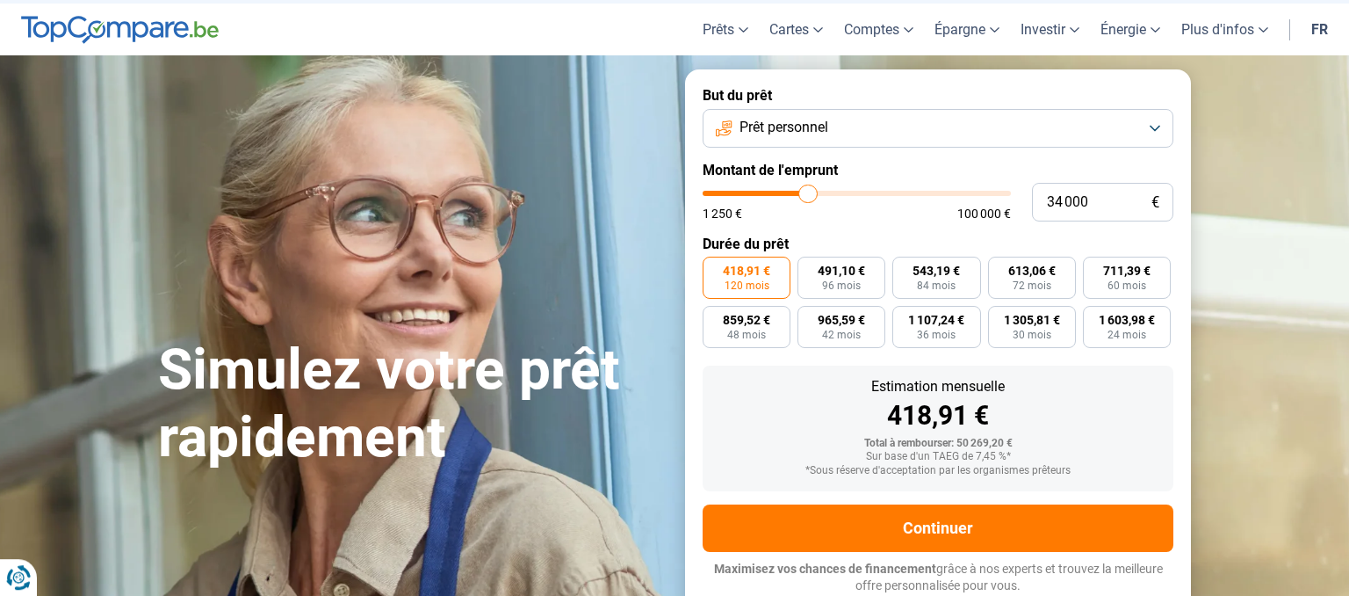
type input "33 750"
type input "33750"
type input "33 500"
type input "33500"
type input "33 250"
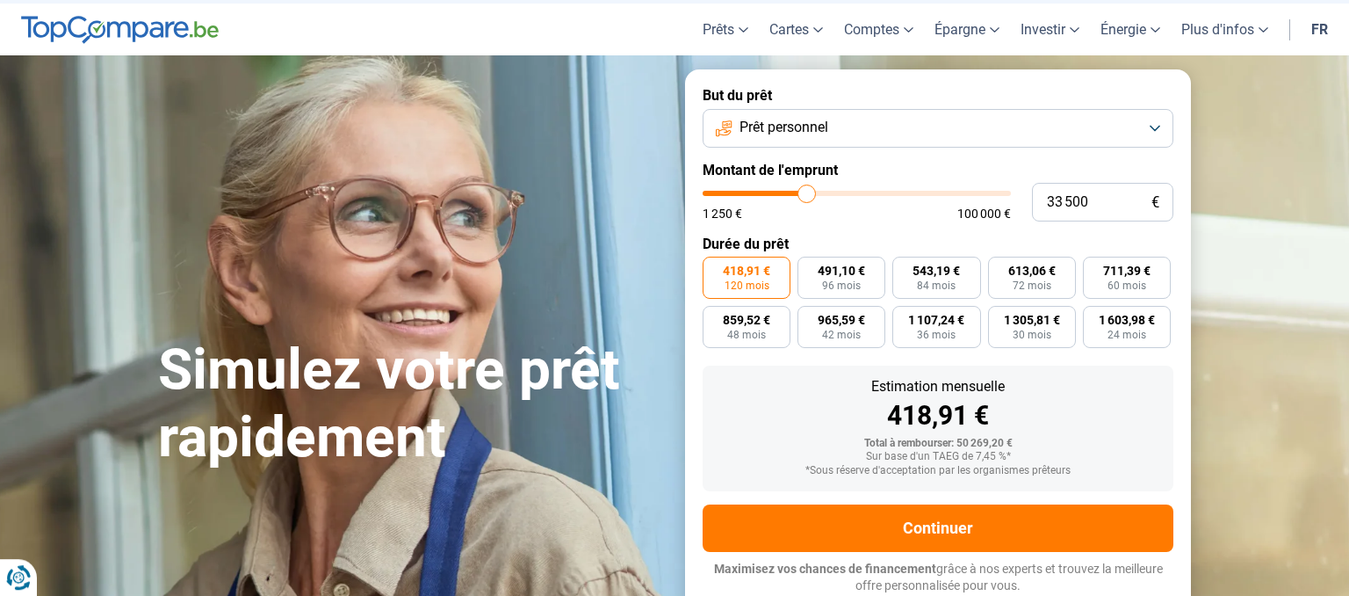
type input "33250"
type input "33 000"
type input "33000"
type input "32 750"
type input "32750"
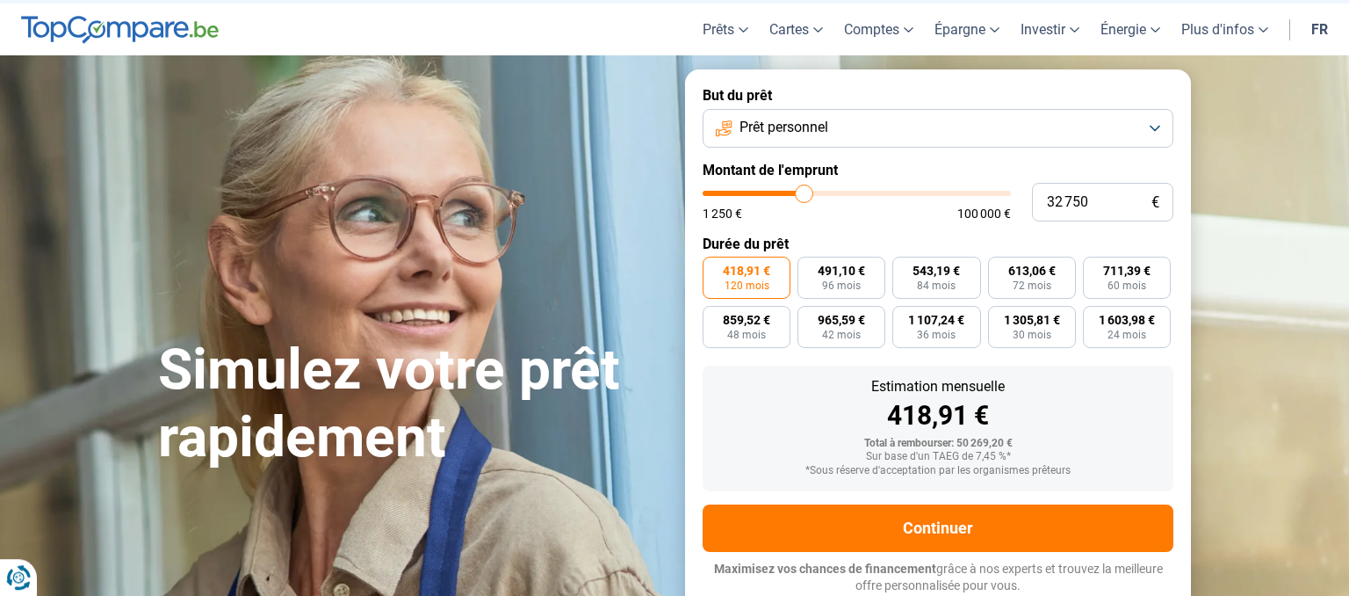
type input "32 250"
type input "32250"
type input "31 500"
type input "31500"
type input "30 750"
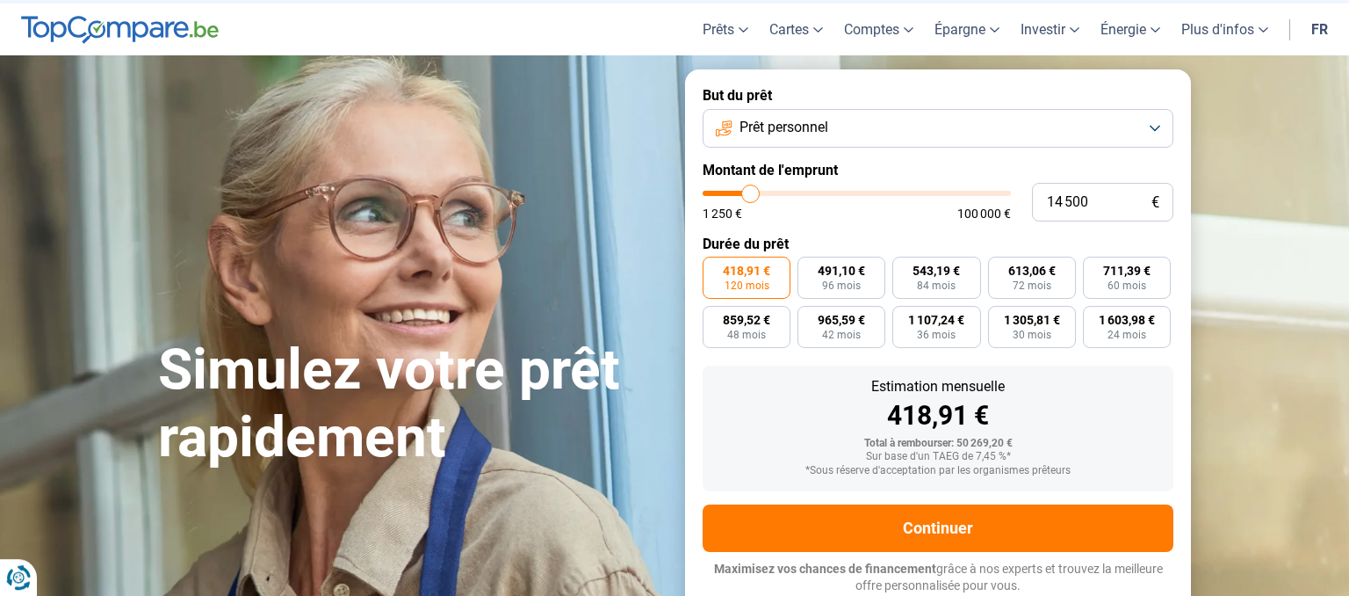
drag, startPoint x: 813, startPoint y: 187, endPoint x: 751, endPoint y: 183, distance: 62.5
click at [751, 191] on input "range" at bounding box center [857, 193] width 308 height 5
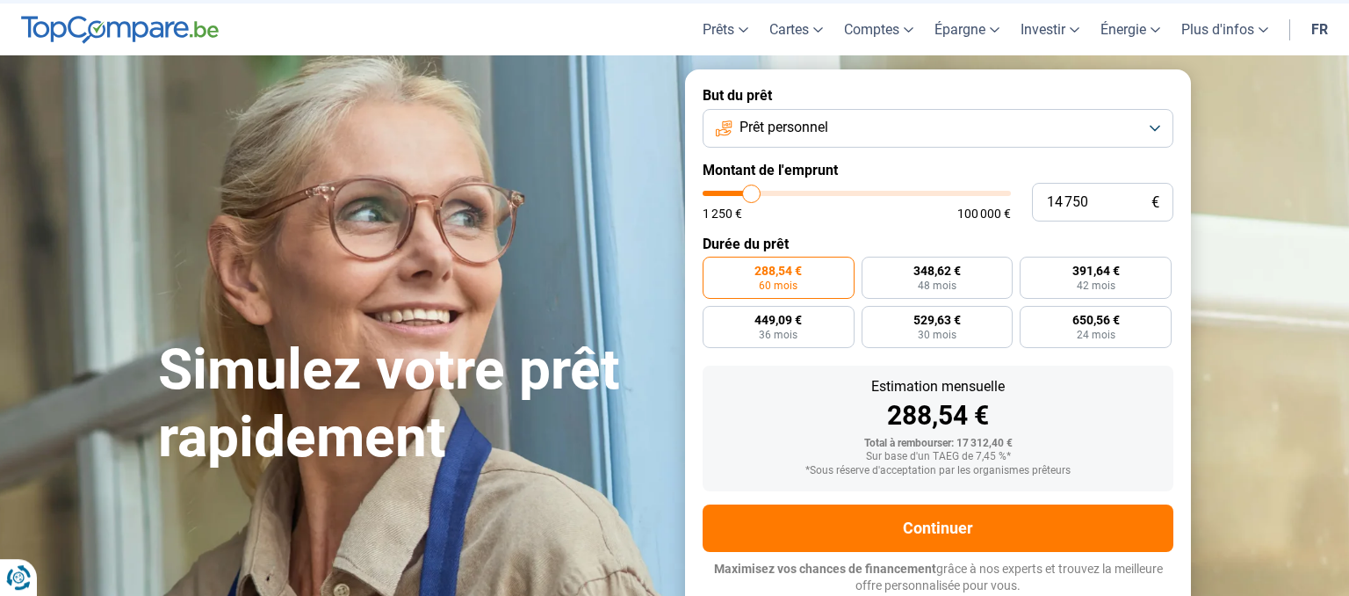
click at [752, 195] on input "range" at bounding box center [857, 193] width 308 height 5
click at [975, 282] on label "354,63 € 48 mois" at bounding box center [938, 278] width 152 height 42
click at [873, 268] on input "354,63 € 48 mois" at bounding box center [867, 262] width 11 height 11
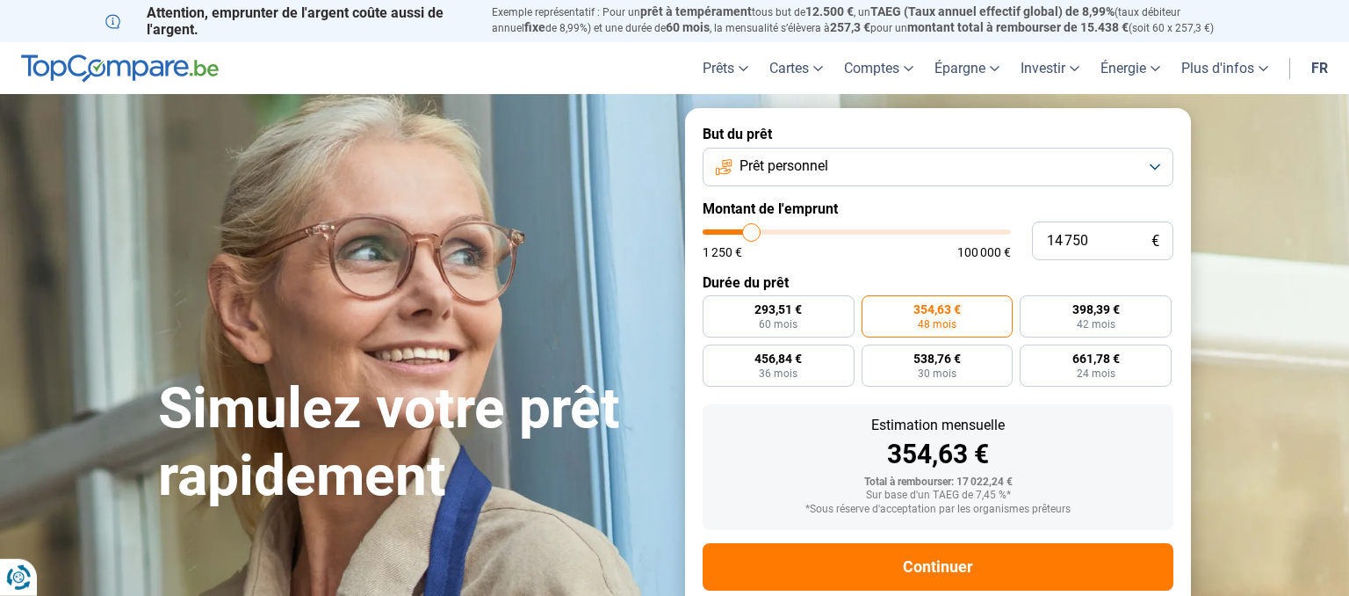
scroll to position [0, 0]
